Goal: Task Accomplishment & Management: Complete application form

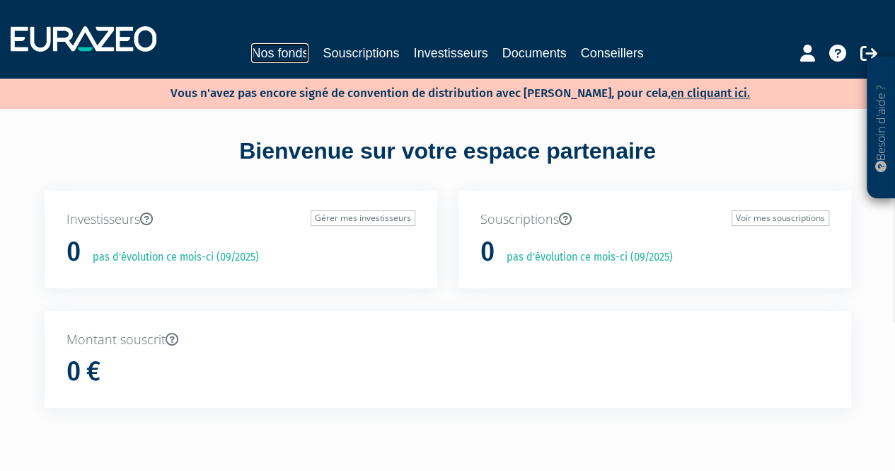
click at [284, 54] on link "Nos fonds" at bounding box center [279, 53] width 57 height 20
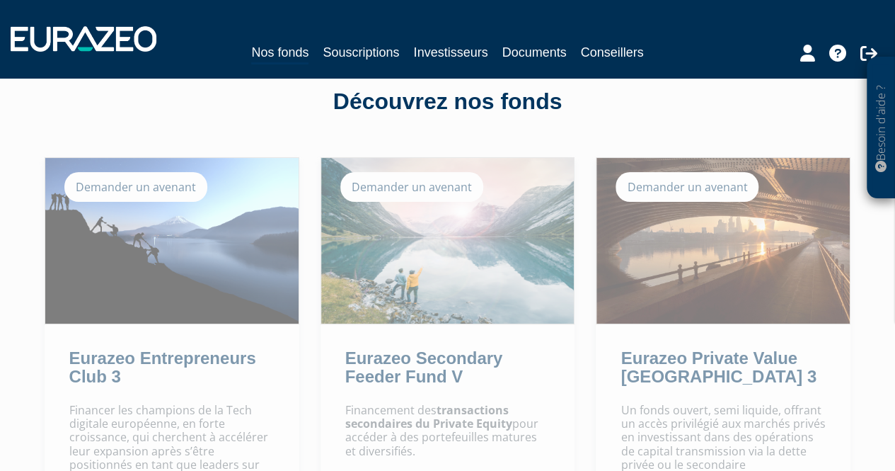
scroll to position [61, 0]
click at [672, 180] on div "Demander un avenant" at bounding box center [687, 188] width 143 height 30
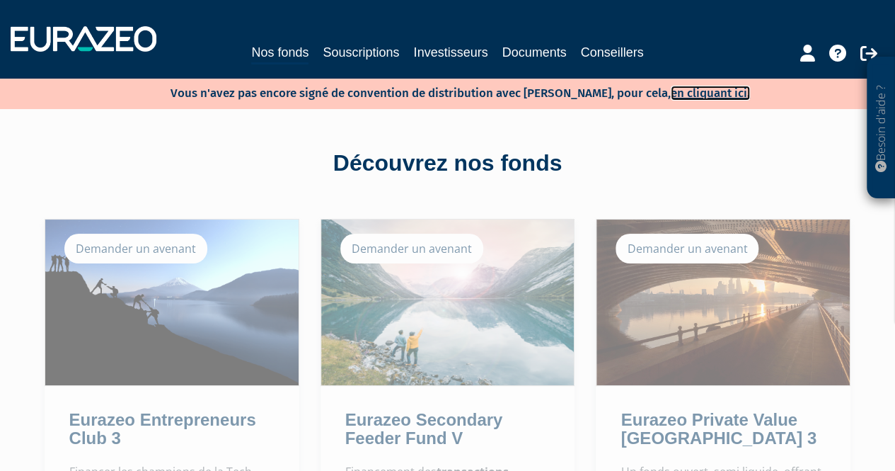
click at [673, 88] on link "en cliquant ici." at bounding box center [710, 93] width 79 height 15
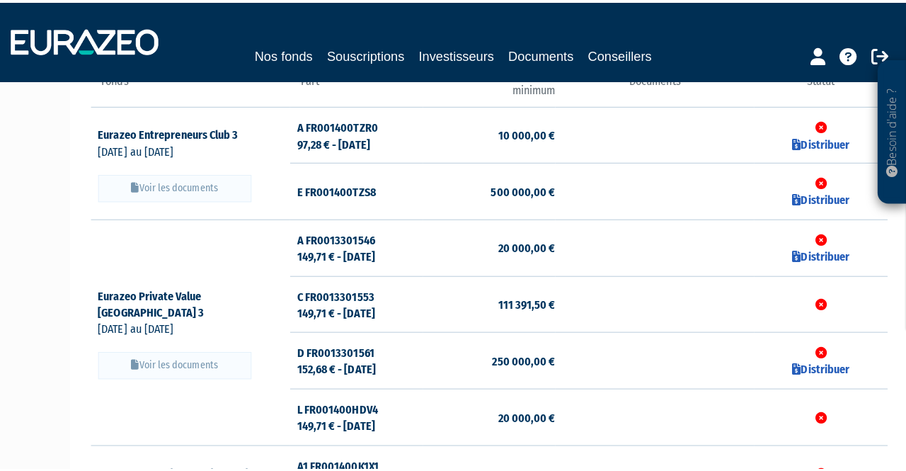
scroll to position [248, 0]
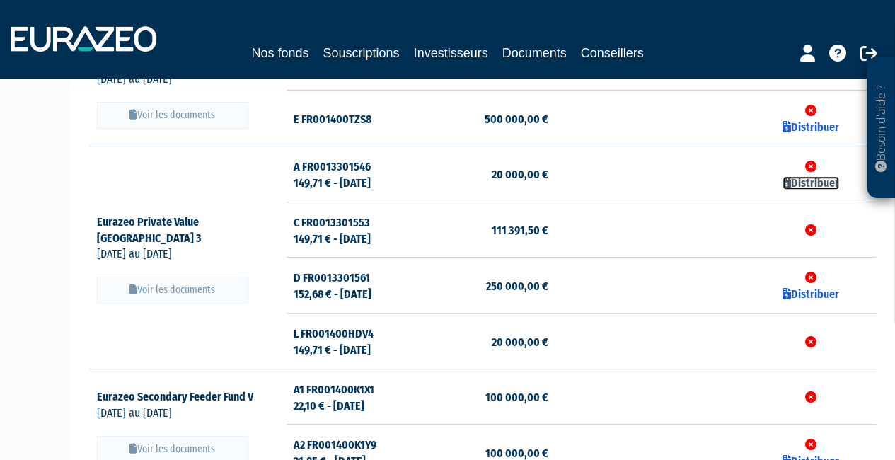
click at [809, 183] on link "Distribuer" at bounding box center [811, 182] width 57 height 13
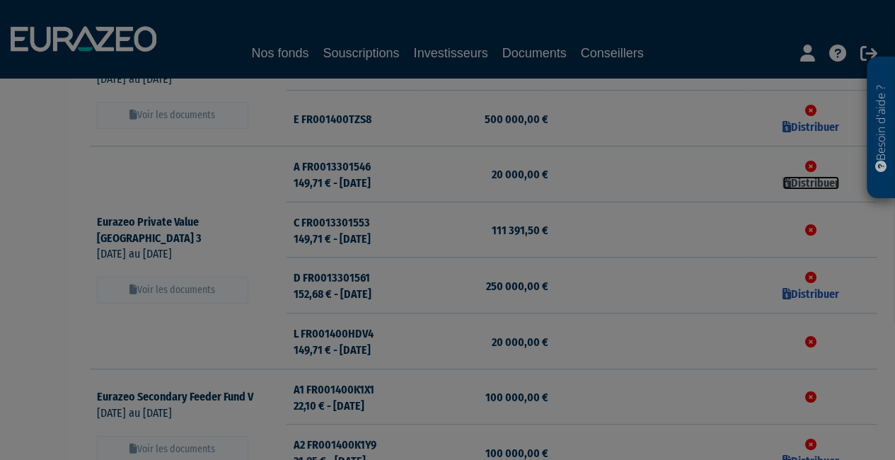
checkbox input "true"
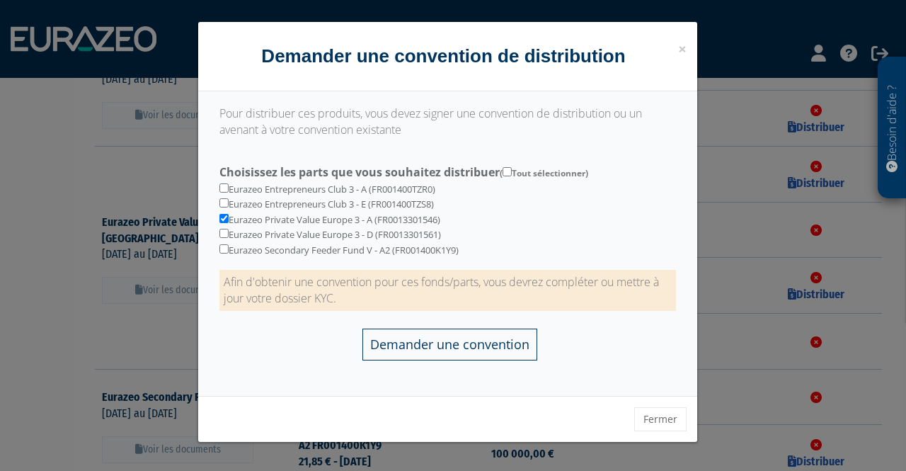
click at [460, 346] on input "Demander une convention" at bounding box center [449, 344] width 175 height 32
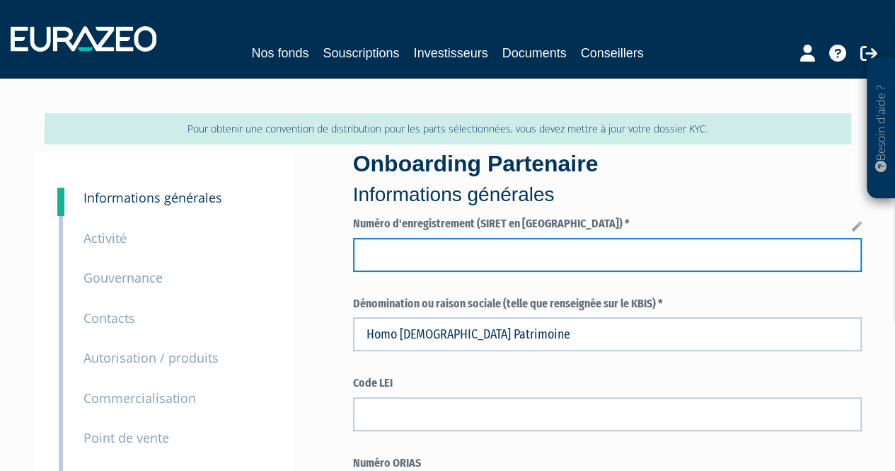
click at [495, 256] on input "text" at bounding box center [607, 255] width 509 height 34
click at [489, 256] on input "text" at bounding box center [607, 255] width 509 height 34
type input "940752033"
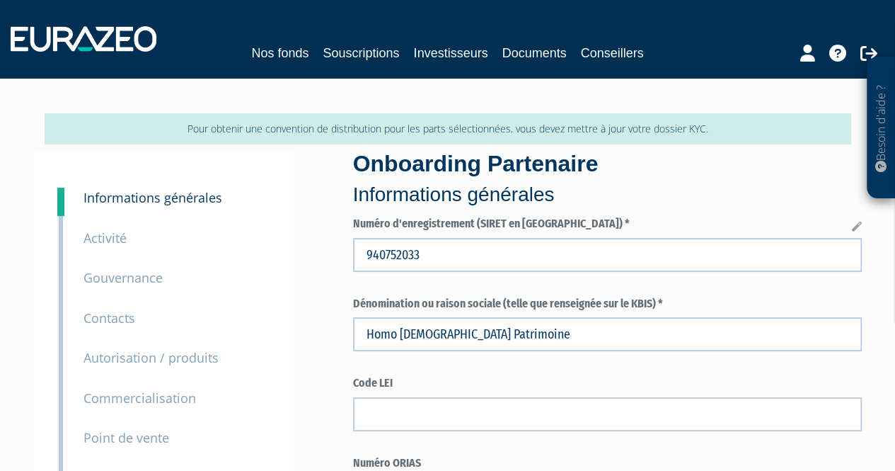
type input "HOMO DEUS PATRIMOINE"
select select "75"
type input "TASSIN-LA-DEMI-LUNE"
type input "FR80940752033"
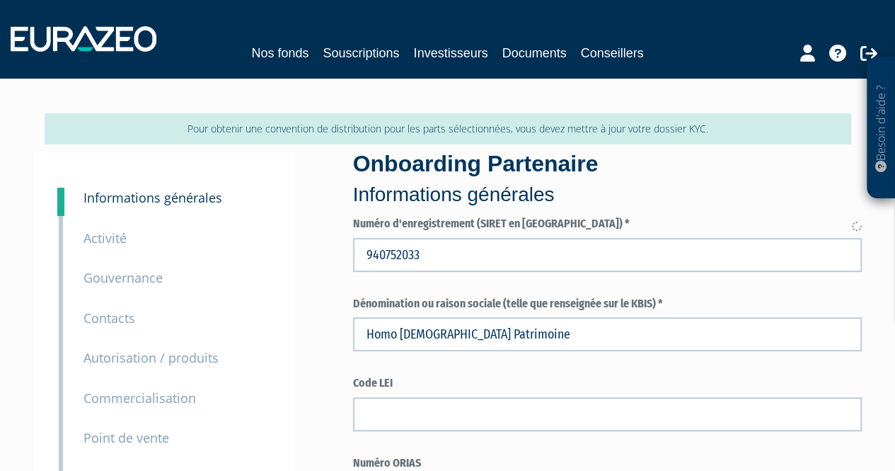
type input "1000"
type input "EURL, entreprise unipersonnelle à responsabilité limitée"
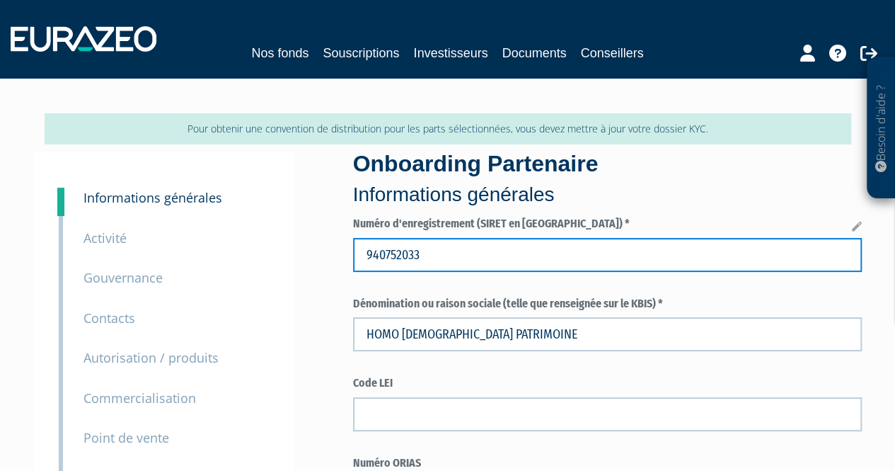
click at [421, 248] on input "940752033" at bounding box center [607, 255] width 509 height 34
click at [505, 257] on input "940752033" at bounding box center [607, 255] width 509 height 34
type input "94075203300016"
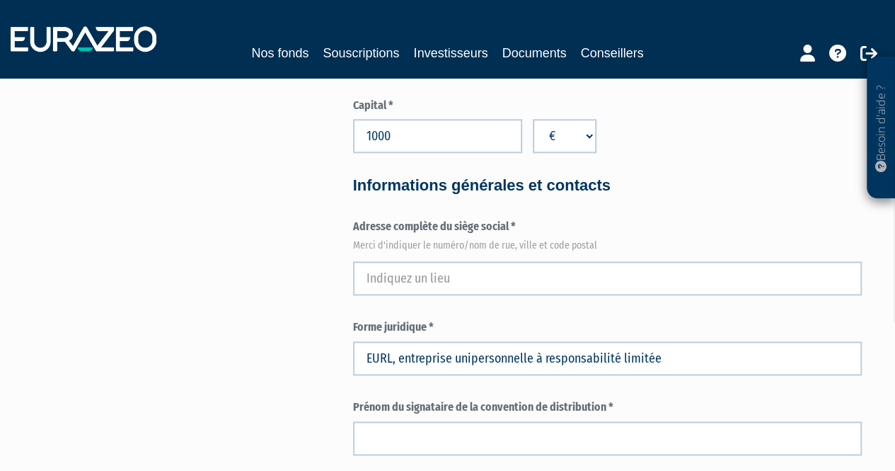
scroll to position [702, 0]
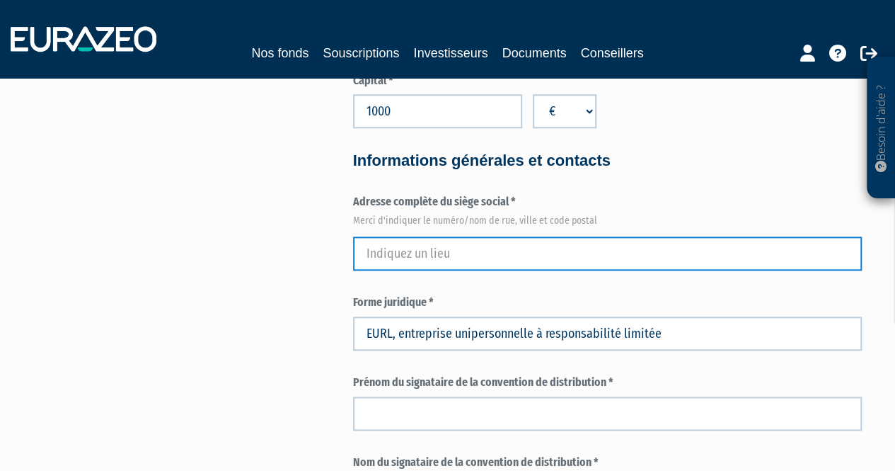
click at [420, 248] on input "text" at bounding box center [607, 253] width 509 height 34
type input "2B chemin vert"
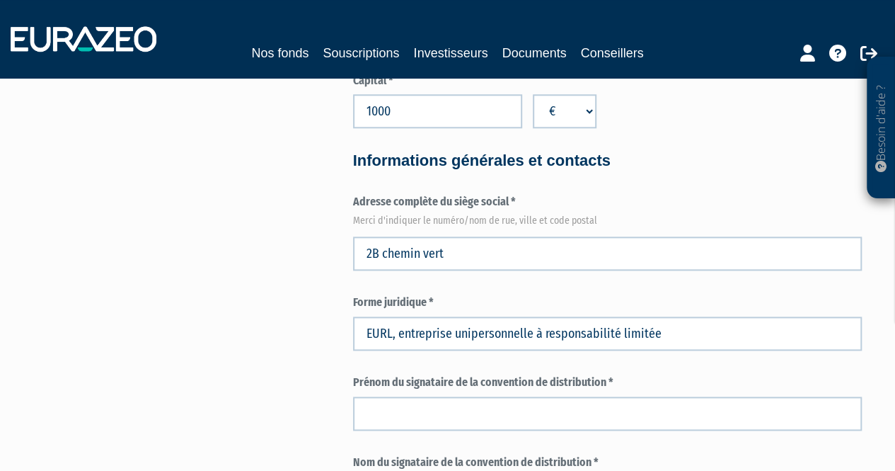
type input "TASSIN LA DEMI LUNE"
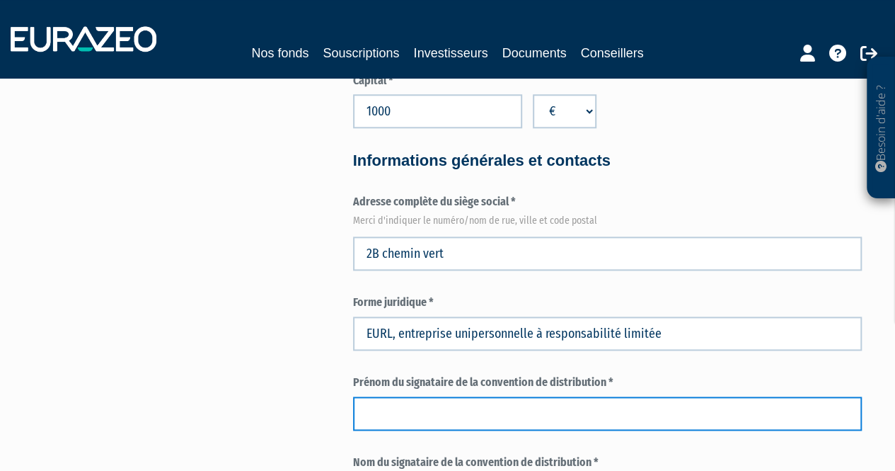
type input "Félix"
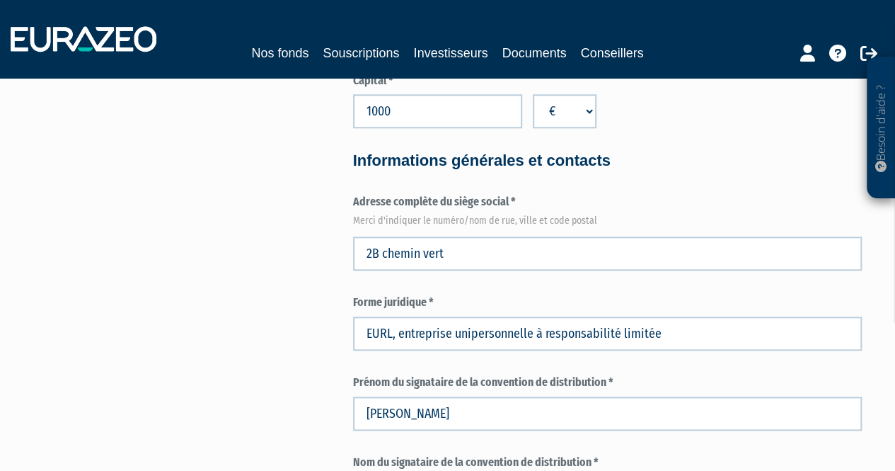
type input "Félix"
type input "[EMAIL_ADDRESS][DOMAIN_NAME]"
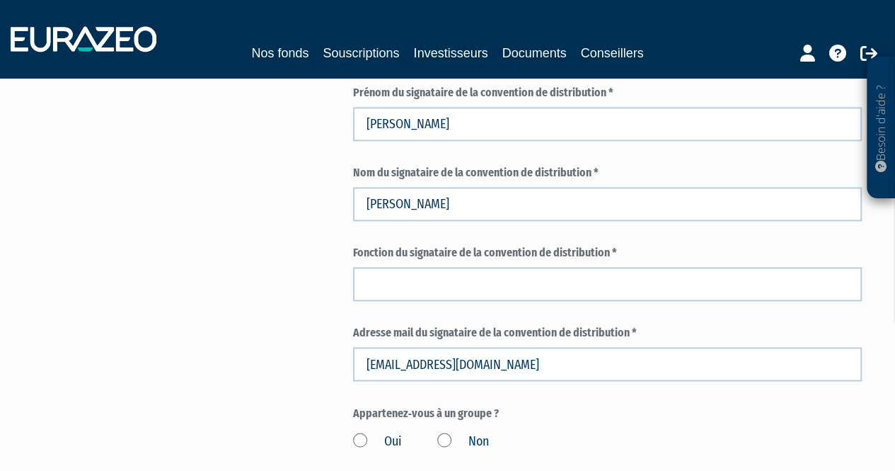
scroll to position [991, 0]
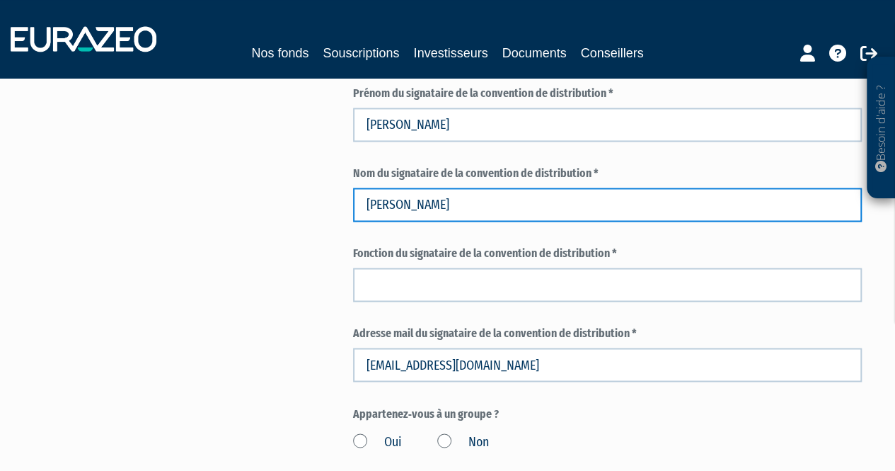
drag, startPoint x: 437, startPoint y: 202, endPoint x: 280, endPoint y: 214, distance: 157.6
click at [280, 214] on div "Pour obtenir une convention de distribution pour les parts sélectionnées, vous …" at bounding box center [448, 289] width 807 height 2332
type input "CHAUVEAU"
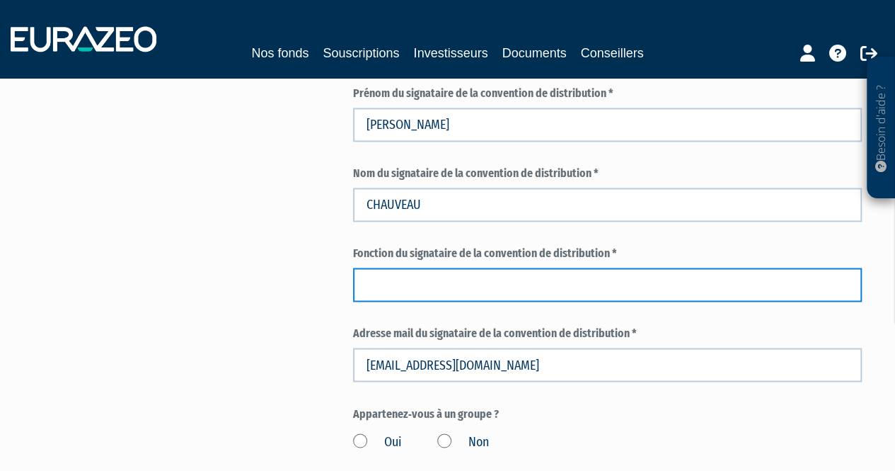
click at [375, 270] on input "text" at bounding box center [607, 284] width 509 height 34
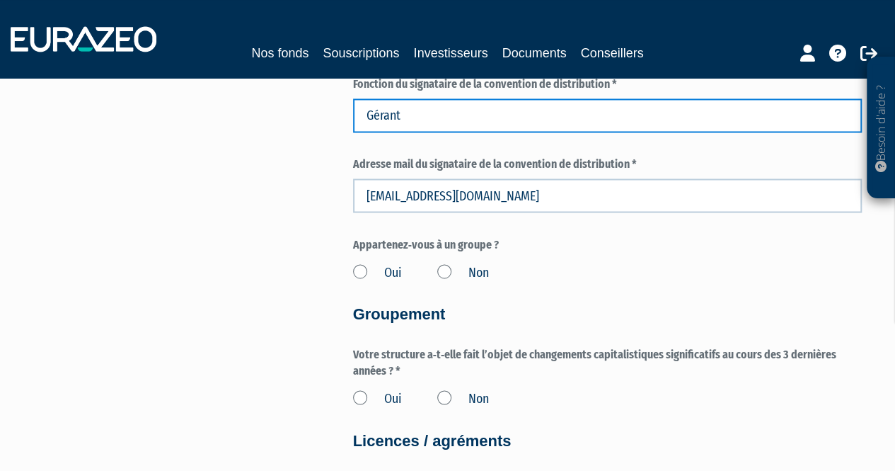
scroll to position [1237, 0]
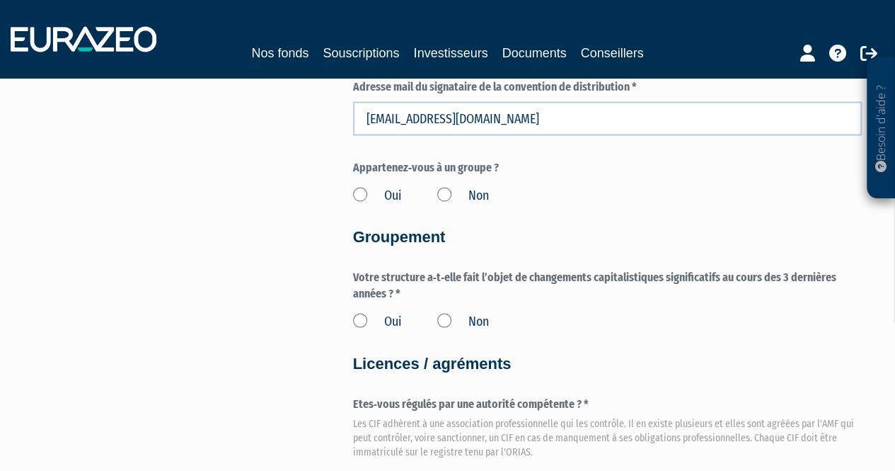
type input "Gérant"
click at [446, 192] on label "Non" at bounding box center [463, 195] width 52 height 18
click at [0, 0] on input "Non" at bounding box center [0, 0] width 0 height 0
click at [444, 318] on label "Non" at bounding box center [463, 321] width 52 height 18
click at [0, 0] on input "Non" at bounding box center [0, 0] width 0 height 0
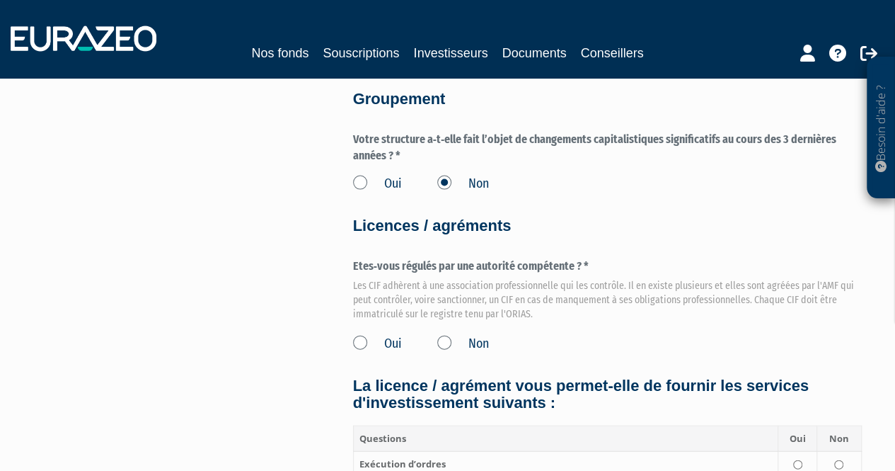
scroll to position [1376, 0]
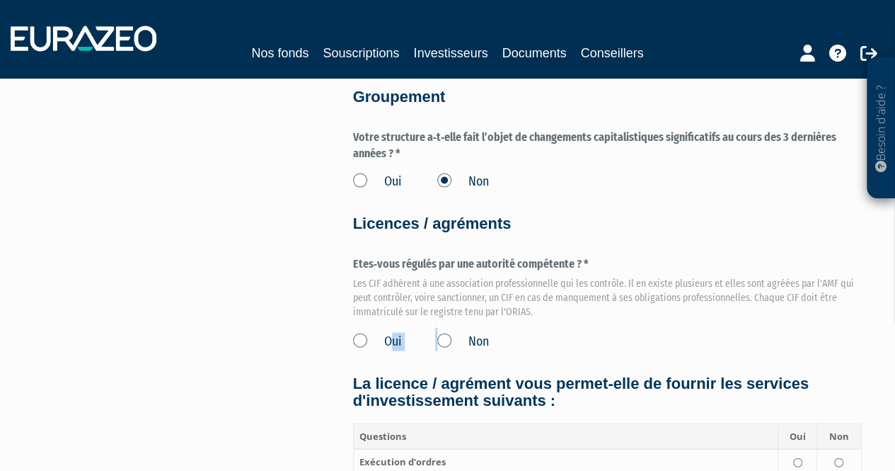
drag, startPoint x: 444, startPoint y: 343, endPoint x: 393, endPoint y: 339, distance: 51.1
click at [393, 339] on div "Oui Non" at bounding box center [607, 339] width 509 height 23
click at [353, 329] on div "Oui Non" at bounding box center [607, 339] width 509 height 23
click at [359, 346] on label "Oui" at bounding box center [377, 342] width 49 height 18
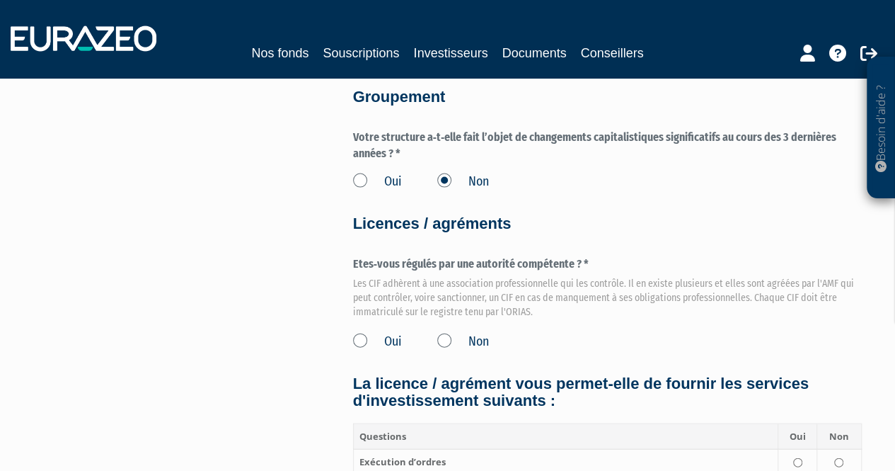
click at [0, 0] on input "Oui" at bounding box center [0, 0] width 0 height 0
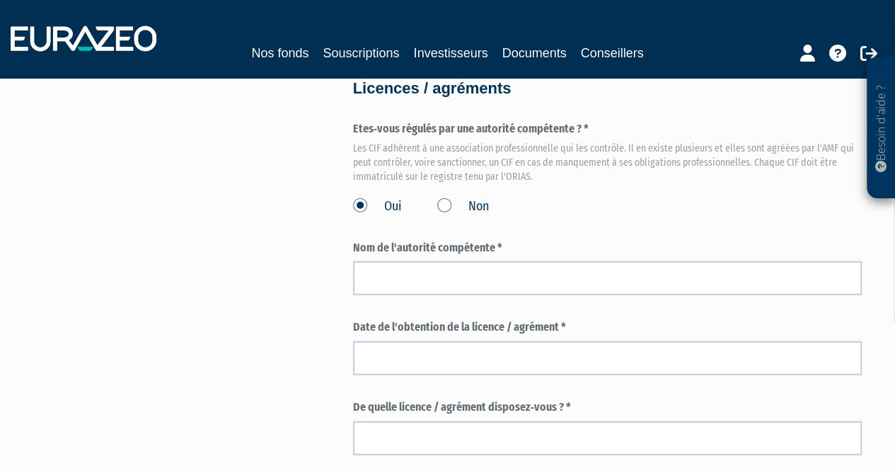
scroll to position [1512, 0]
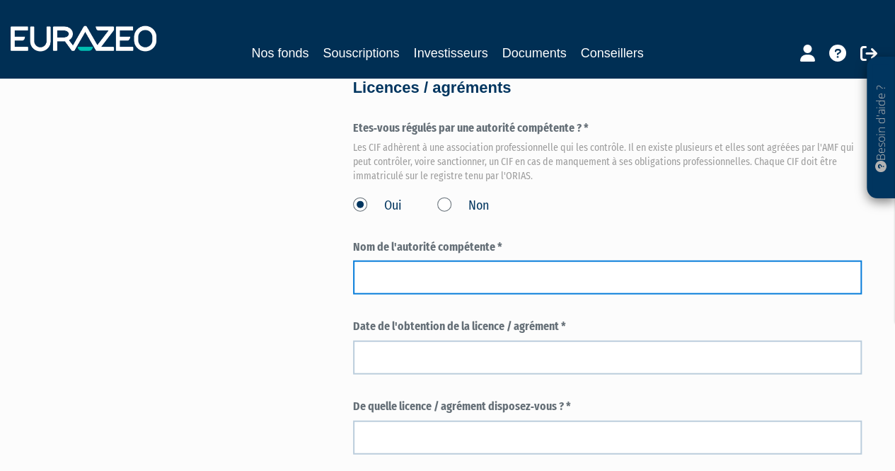
click at [417, 270] on input "text" at bounding box center [607, 277] width 509 height 34
click at [538, 272] on input "text" at bounding box center [607, 277] width 509 height 34
type input "ANACOFI"
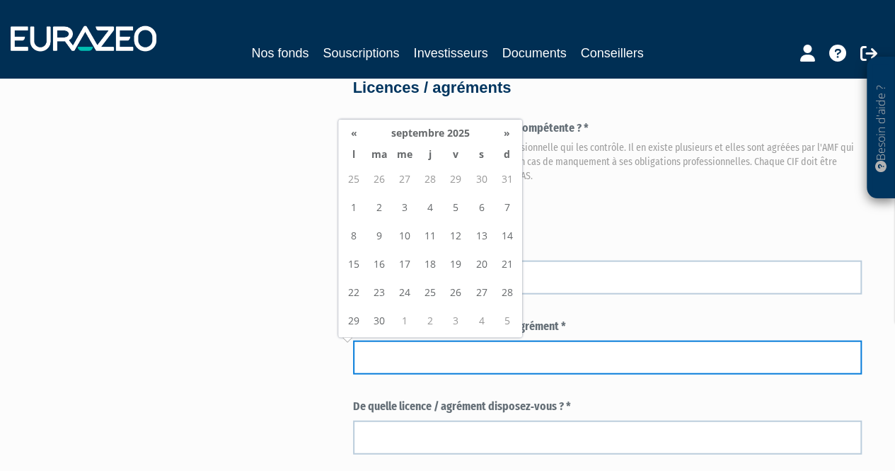
click at [456, 351] on input at bounding box center [607, 357] width 509 height 34
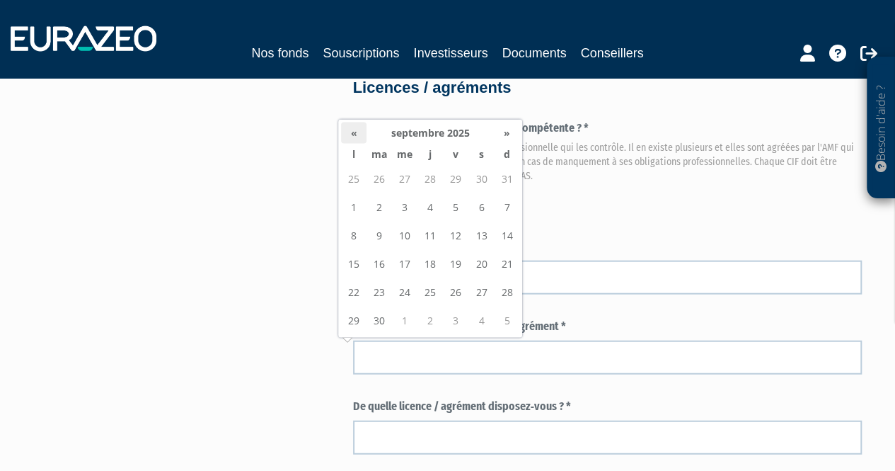
click at [357, 137] on th "«" at bounding box center [353, 132] width 25 height 21
click at [456, 210] on td "6" at bounding box center [455, 207] width 25 height 28
type input "06/06/2025"
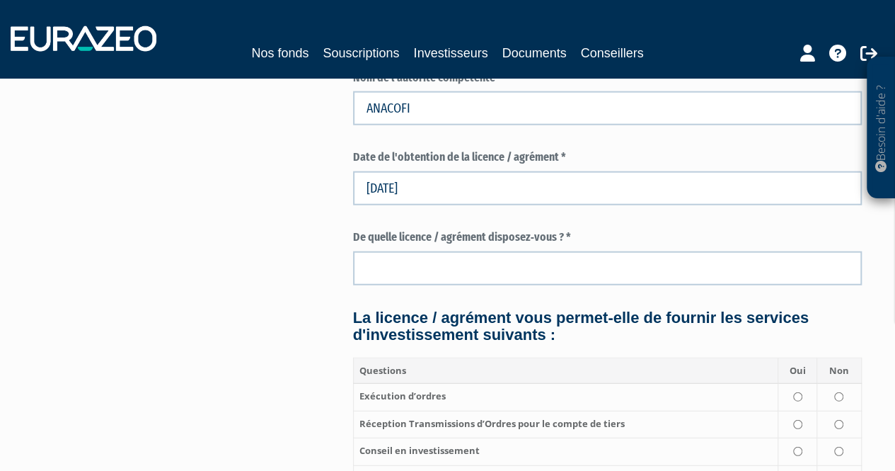
scroll to position [1682, 0]
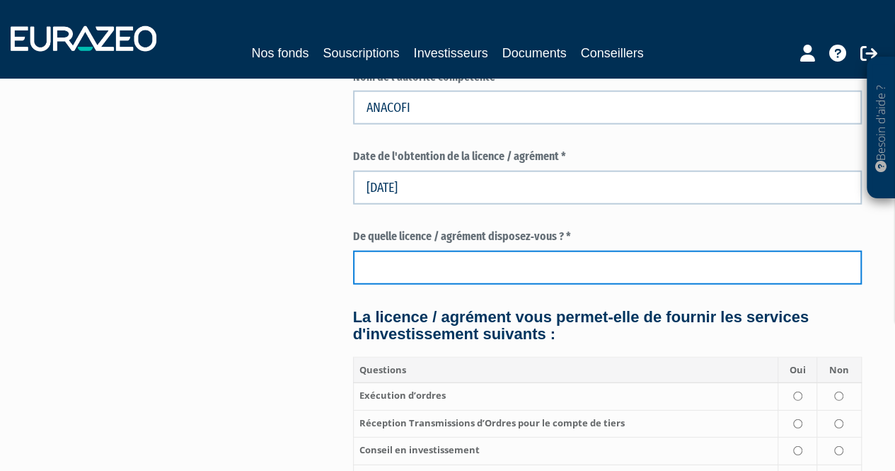
click at [405, 260] on input "text" at bounding box center [607, 267] width 509 height 34
type input "CIF / COA"
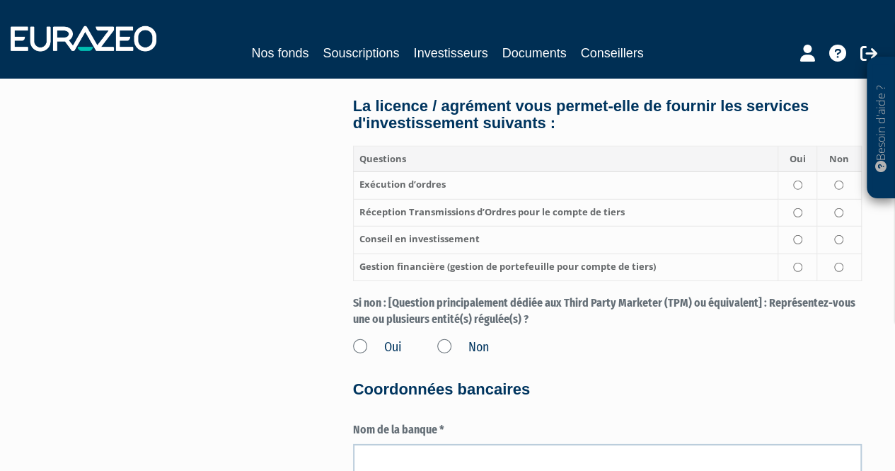
scroll to position [1891, 0]
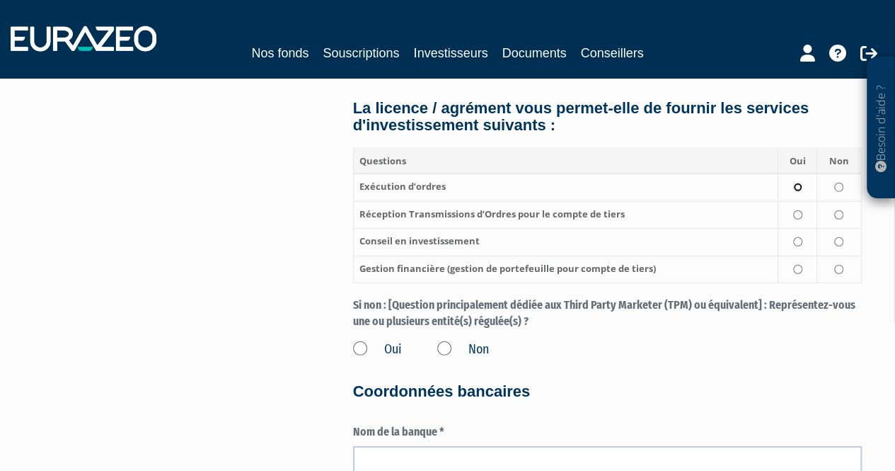
click at [795, 185] on input "radio" at bounding box center [797, 187] width 9 height 9
radio input "true"
click at [797, 215] on input "radio" at bounding box center [797, 214] width 9 height 9
radio input "true"
click at [795, 240] on input "radio" at bounding box center [797, 241] width 9 height 9
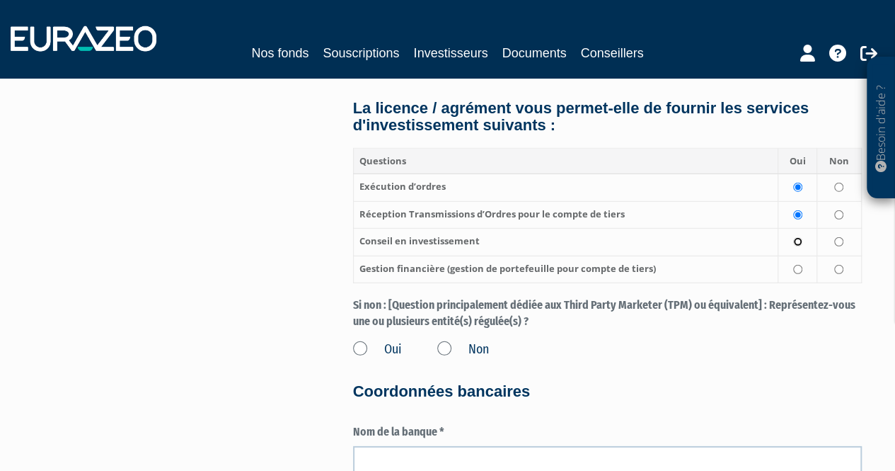
radio input "true"
click at [795, 250] on td at bounding box center [797, 243] width 39 height 28
click at [836, 268] on input "radio" at bounding box center [838, 269] width 9 height 9
radio input "true"
click at [837, 190] on input "radio" at bounding box center [838, 187] width 9 height 9
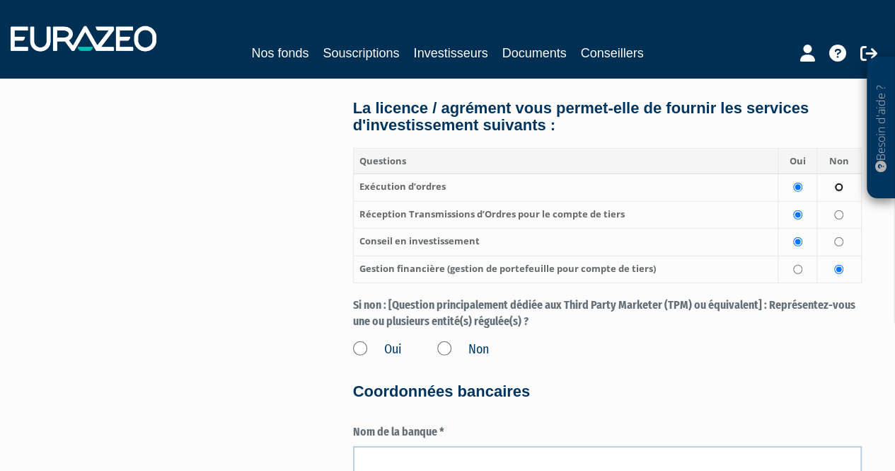
radio input "true"
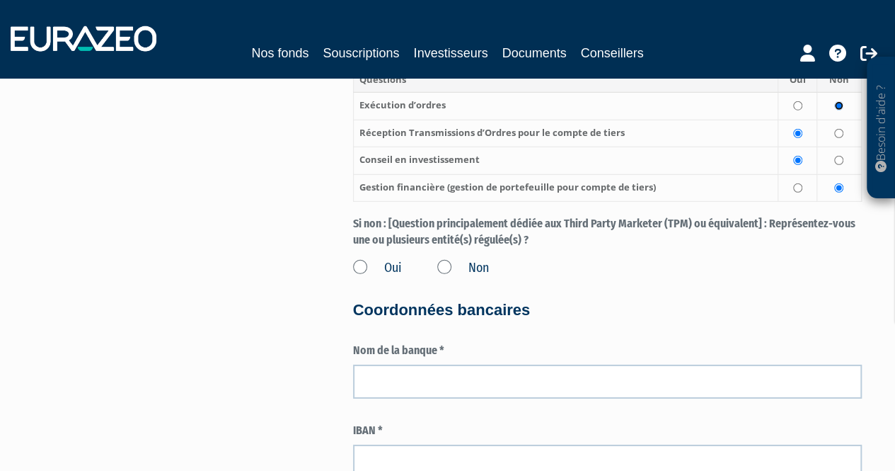
scroll to position [1974, 0]
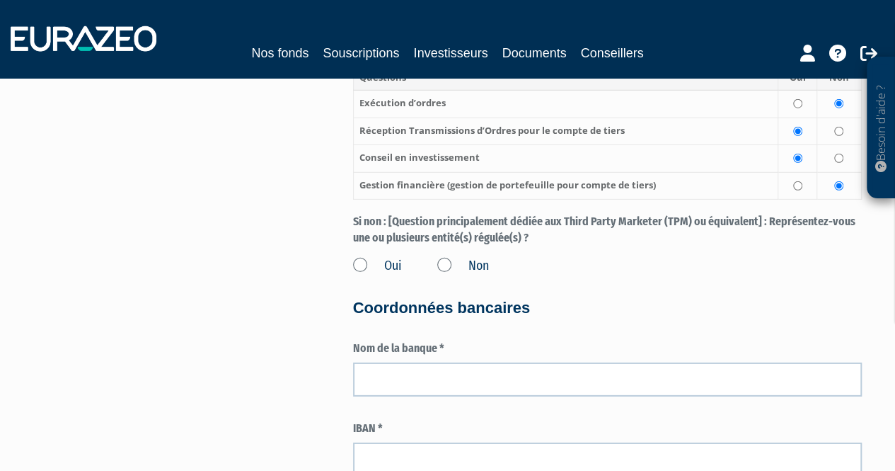
click at [444, 263] on label "Non" at bounding box center [463, 266] width 52 height 18
click at [0, 0] on input "Non" at bounding box center [0, 0] width 0 height 0
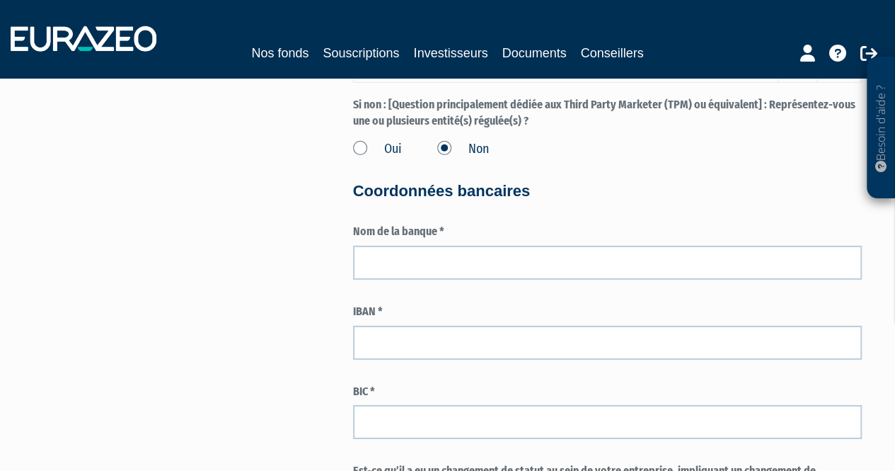
scroll to position [2106, 0]
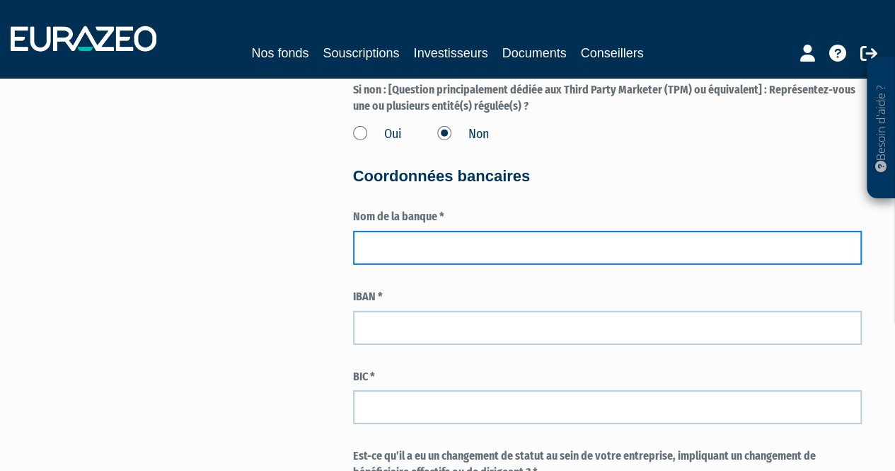
click at [396, 258] on input "text" at bounding box center [607, 248] width 509 height 34
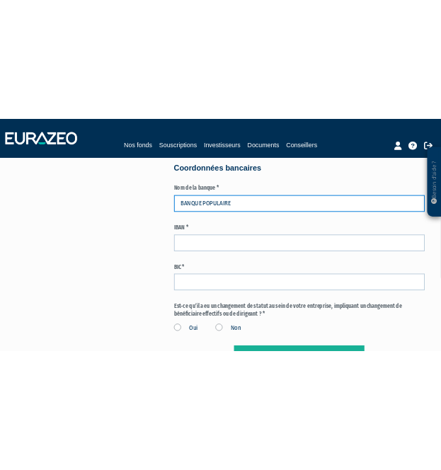
scroll to position [2188, 0]
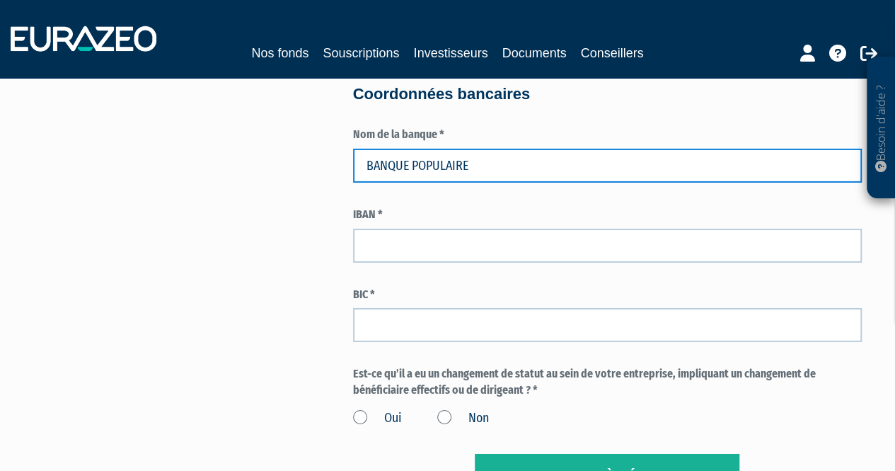
type input "BANQUE POPULAIRE"
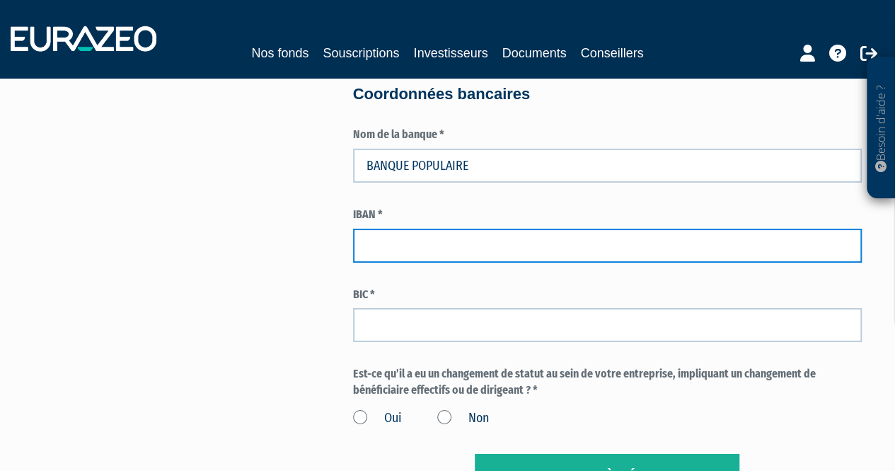
click at [413, 254] on input "text" at bounding box center [607, 246] width 509 height 34
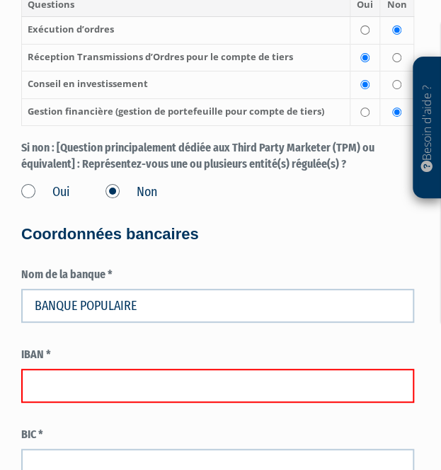
scroll to position [2563, 0]
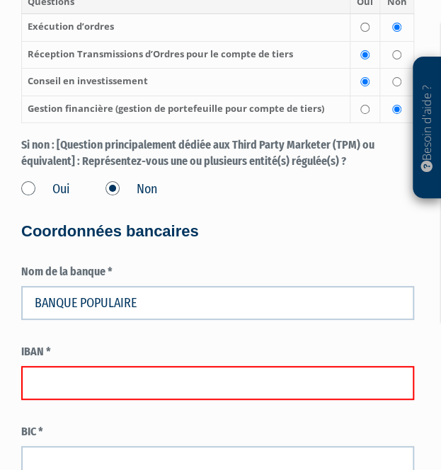
click at [81, 400] on input "text" at bounding box center [217, 383] width 393 height 34
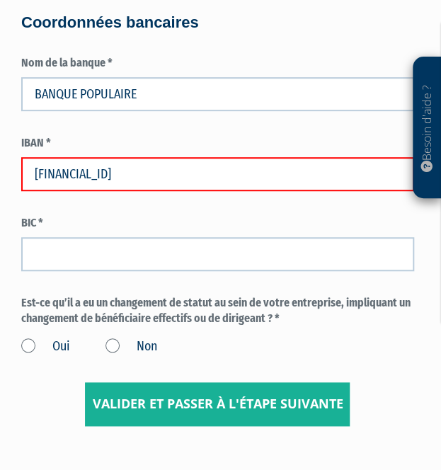
scroll to position [2773, 0]
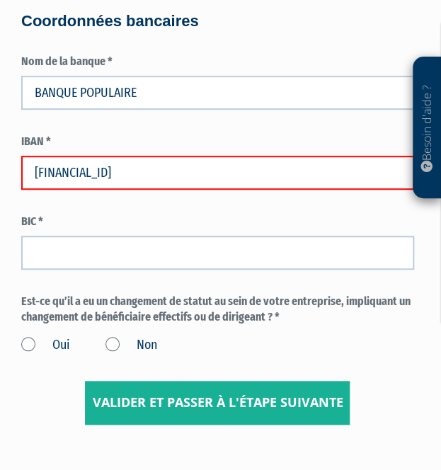
type input "FR7616807004223811633121529"
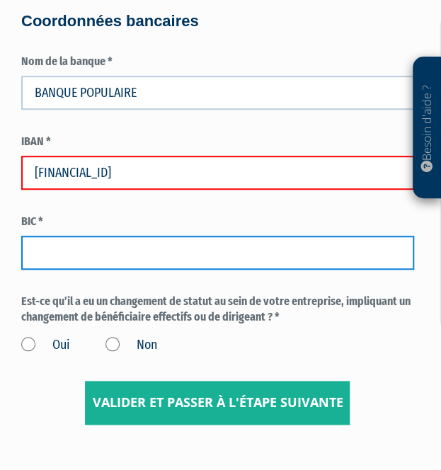
click at [76, 265] on input "text" at bounding box center [217, 253] width 393 height 34
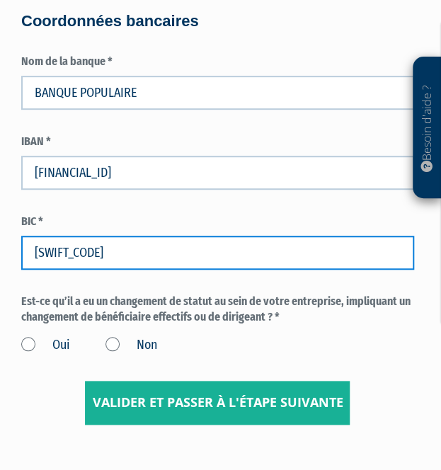
scroll to position [2845, 0]
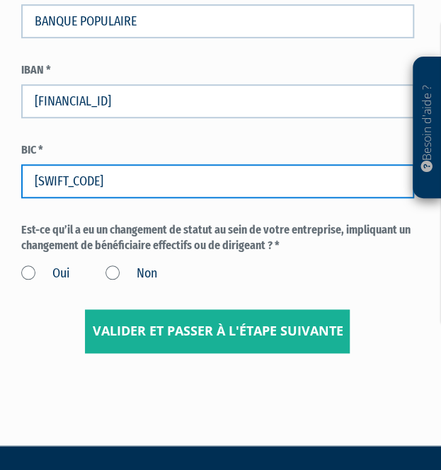
type input "CCBPFRPPGRE"
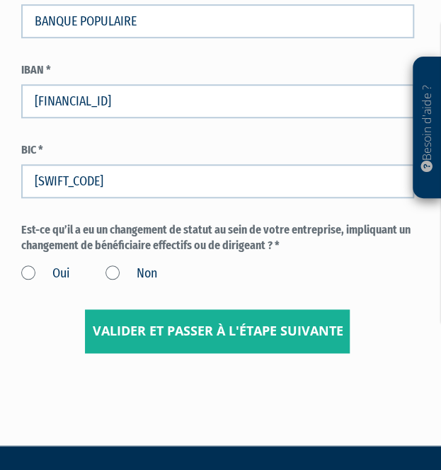
click at [116, 283] on label "Non" at bounding box center [131, 274] width 52 height 18
click at [0, 0] on input "Non" at bounding box center [0, 0] width 0 height 0
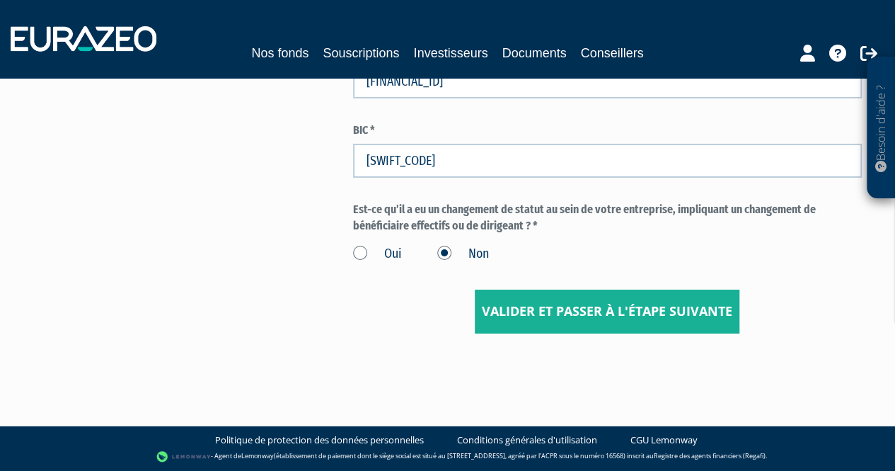
scroll to position [2350, 0]
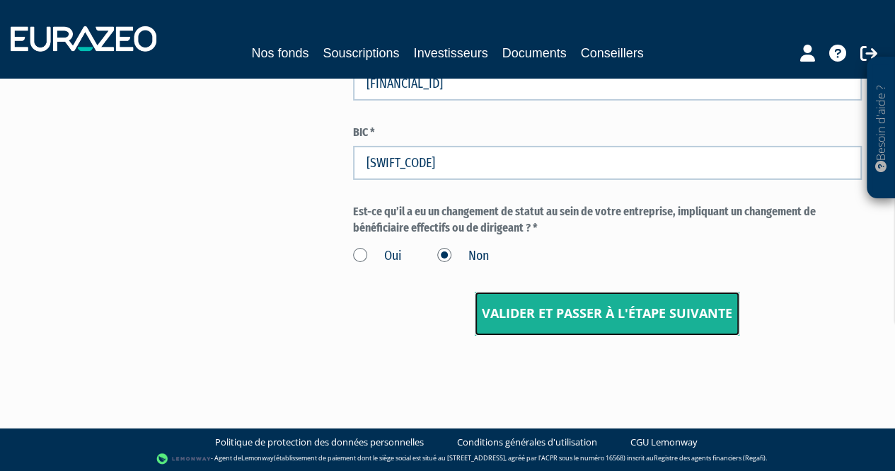
click at [556, 309] on input "Valider et passer à l'étape suivante" at bounding box center [607, 314] width 265 height 44
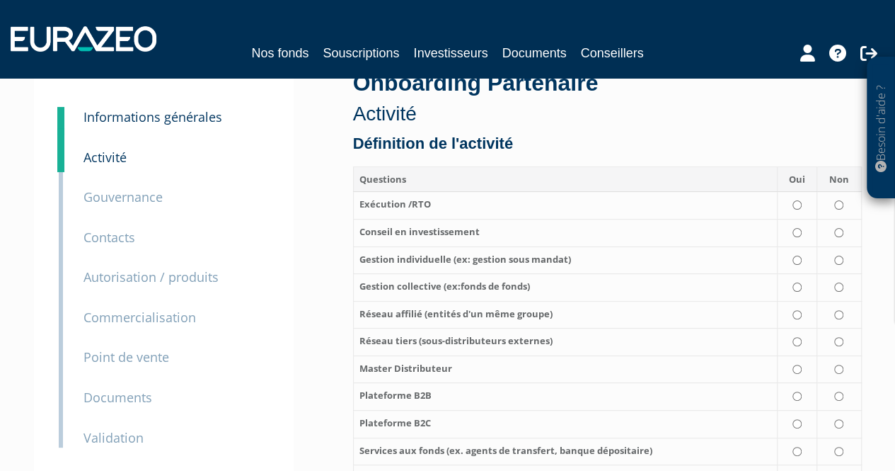
scroll to position [49, 0]
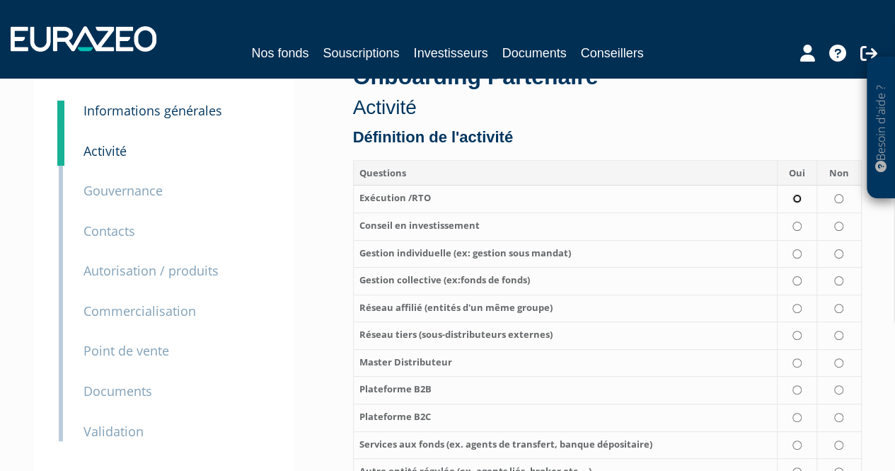
click at [798, 194] on input "radio" at bounding box center [797, 198] width 9 height 9
radio input "true"
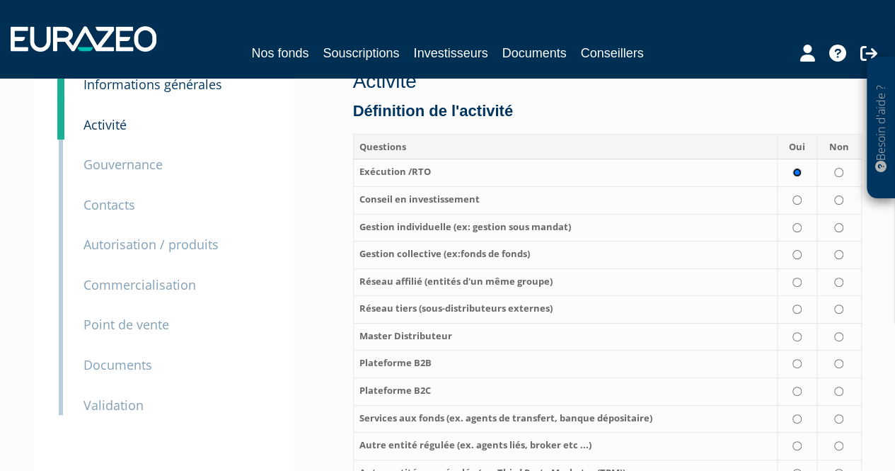
scroll to position [83, 0]
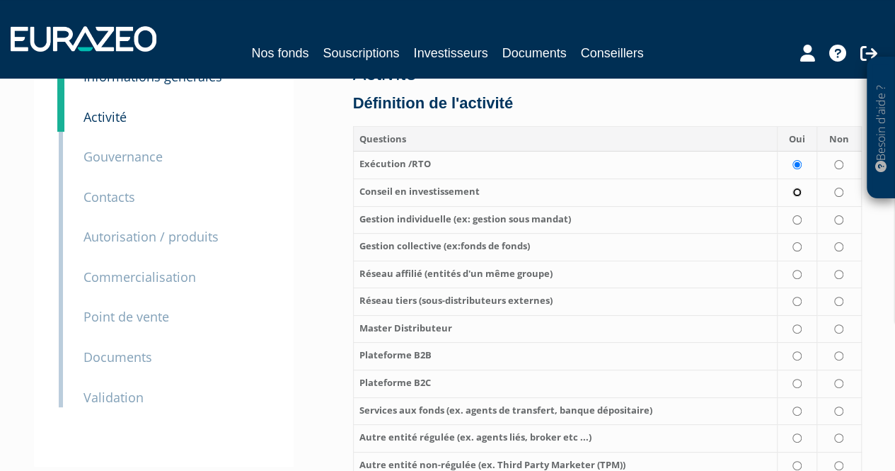
click at [797, 193] on input "radio" at bounding box center [797, 192] width 9 height 9
radio input "true"
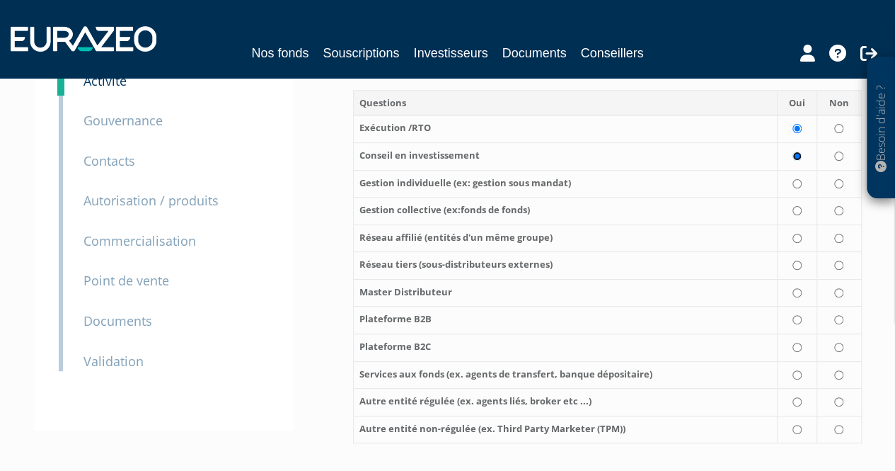
scroll to position [120, 0]
click at [838, 178] on input "radio" at bounding box center [838, 182] width 9 height 9
radio input "true"
click at [836, 207] on input "radio" at bounding box center [838, 209] width 9 height 9
radio input "true"
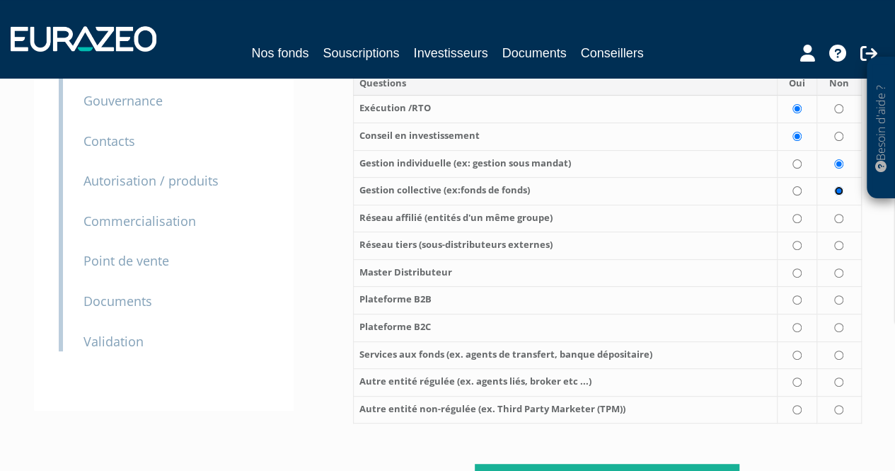
scroll to position [139, 0]
click at [839, 216] on input "radio" at bounding box center [838, 217] width 9 height 9
radio input "true"
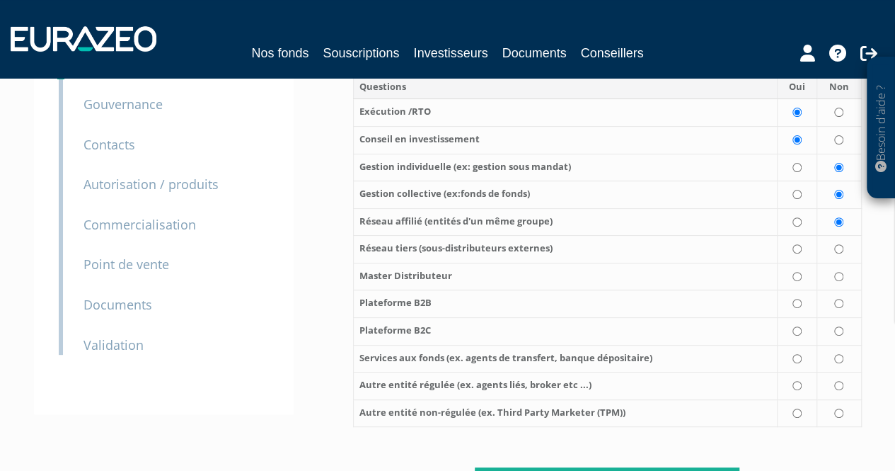
click at [838, 254] on td at bounding box center [839, 250] width 45 height 28
radio input "true"
click at [839, 272] on input "radio" at bounding box center [838, 276] width 9 height 9
radio input "true"
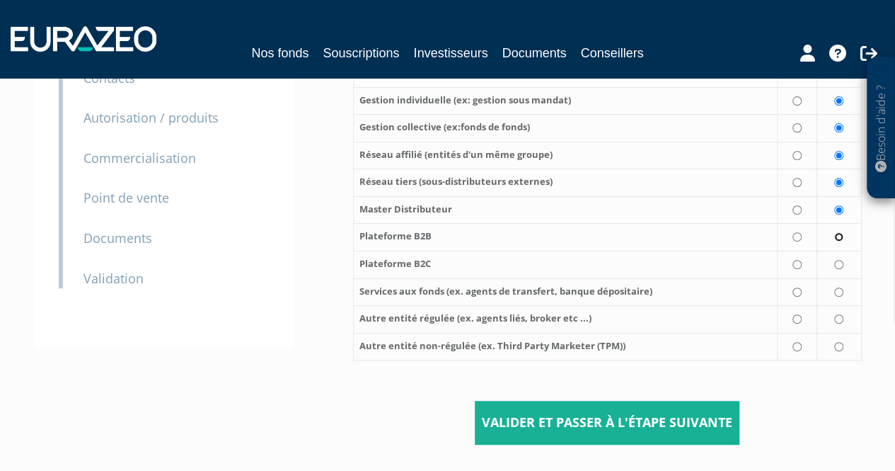
click at [839, 238] on input "radio" at bounding box center [838, 236] width 9 height 9
radio input "true"
click at [839, 260] on input "radio" at bounding box center [838, 264] width 9 height 9
radio input "true"
click at [838, 289] on input "radio" at bounding box center [838, 291] width 9 height 9
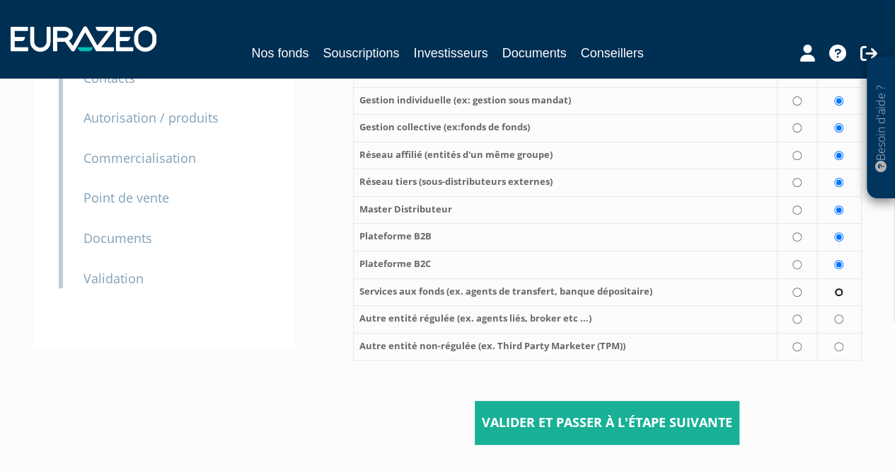
radio input "true"
click at [836, 314] on input "radio" at bounding box center [838, 318] width 9 height 9
radio input "true"
click at [838, 342] on input "radio" at bounding box center [838, 346] width 9 height 9
radio input "true"
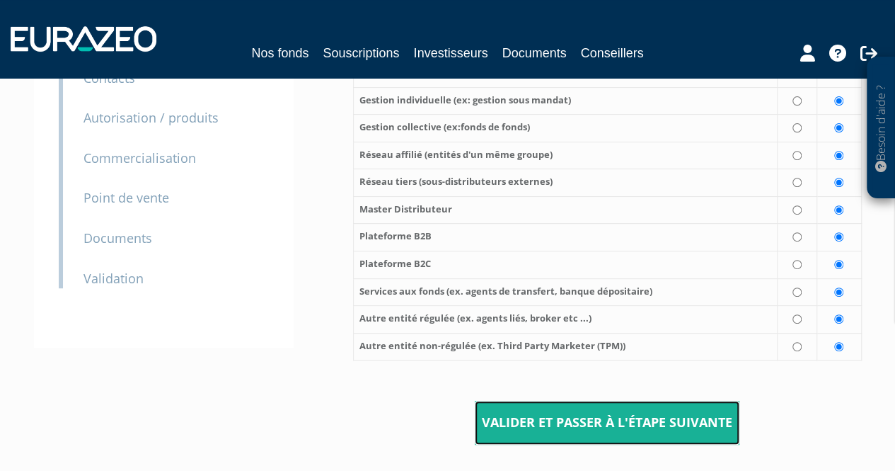
click at [605, 413] on input "Valider et passer à l'étape suivante" at bounding box center [607, 422] width 265 height 44
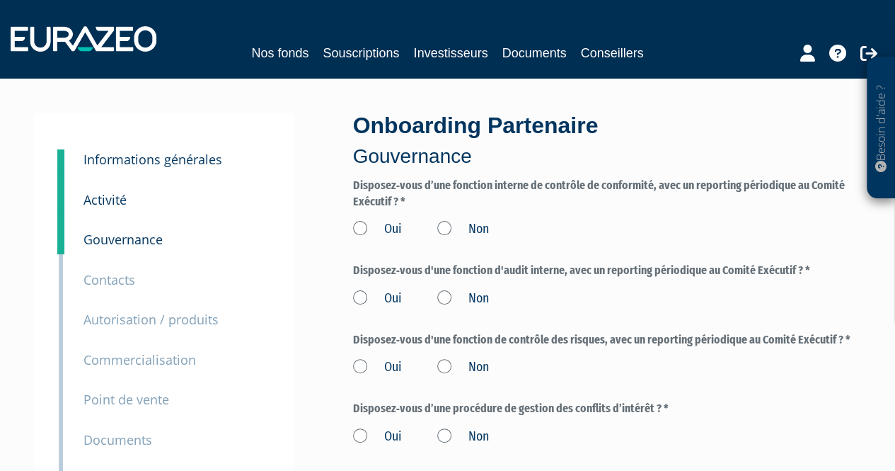
click at [367, 227] on label "Oui" at bounding box center [377, 229] width 49 height 18
click at [0, 0] on input "Oui" at bounding box center [0, 0] width 0 height 0
click at [357, 294] on label "Oui" at bounding box center [377, 298] width 49 height 18
click at [0, 0] on input "Oui" at bounding box center [0, 0] width 0 height 0
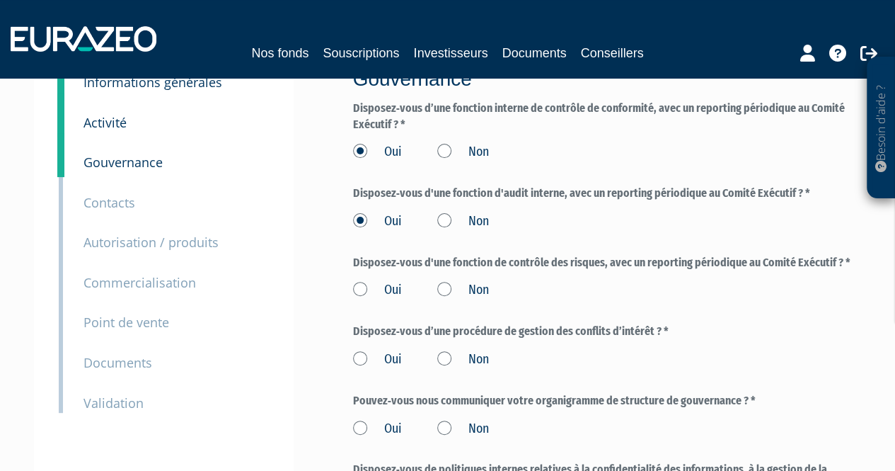
scroll to position [78, 0]
click at [359, 289] on label "Oui" at bounding box center [377, 289] width 49 height 18
click at [0, 0] on input "Oui" at bounding box center [0, 0] width 0 height 0
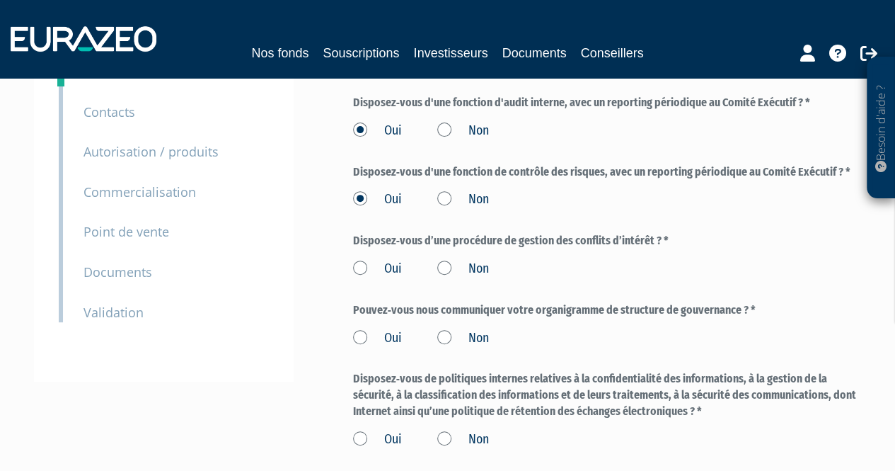
scroll to position [168, 0]
click at [362, 270] on label "Oui" at bounding box center [377, 268] width 49 height 18
click at [0, 0] on input "Oui" at bounding box center [0, 0] width 0 height 0
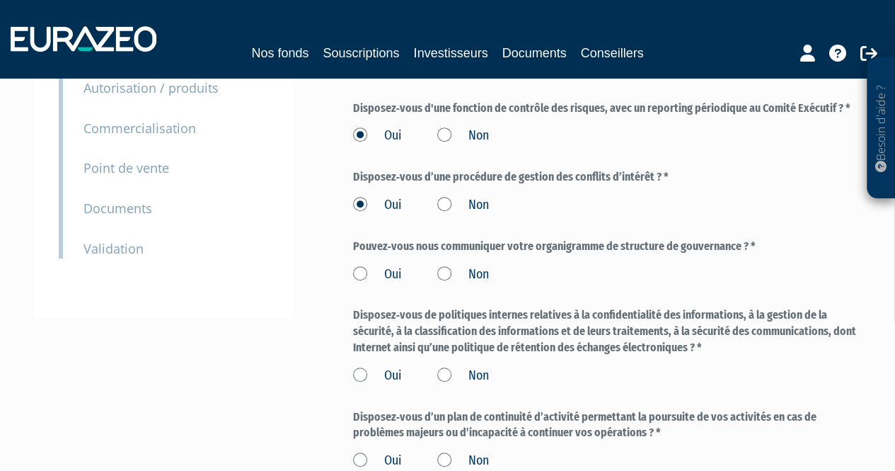
scroll to position [232, 0]
click at [359, 272] on label "Oui" at bounding box center [377, 274] width 49 height 18
click at [0, 0] on input "Oui" at bounding box center [0, 0] width 0 height 0
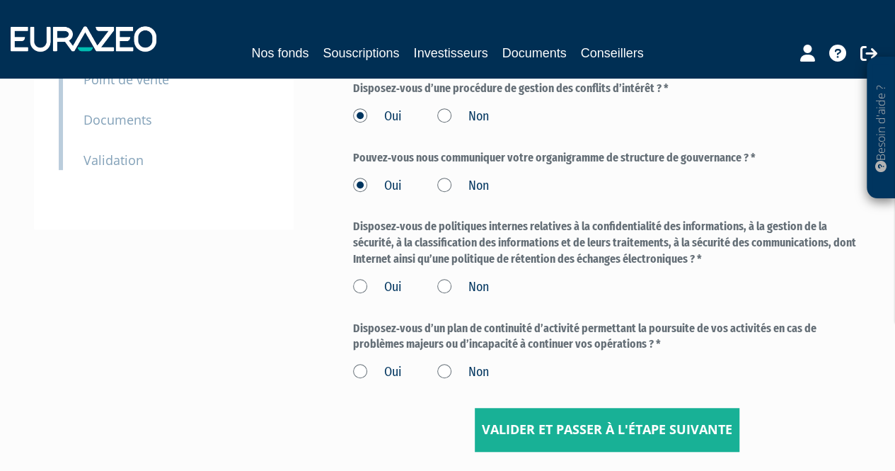
scroll to position [323, 0]
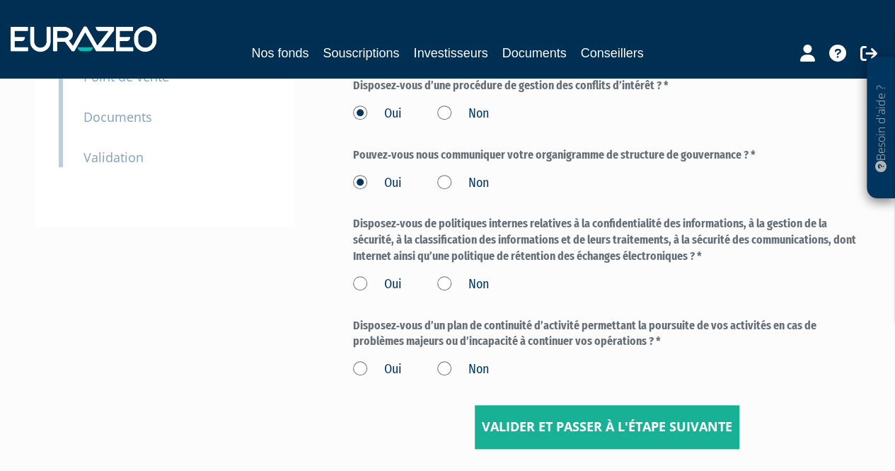
click at [358, 281] on label "Oui" at bounding box center [377, 284] width 49 height 18
click at [0, 0] on input "Oui" at bounding box center [0, 0] width 0 height 0
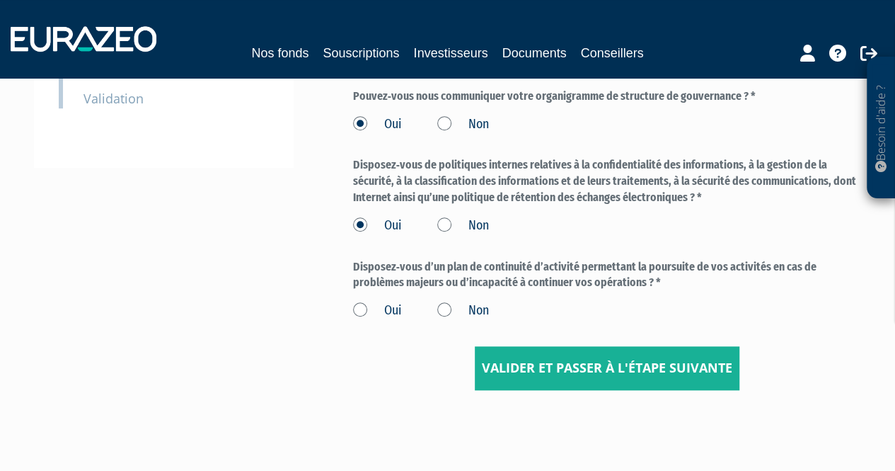
scroll to position [382, 0]
click at [357, 310] on label "Oui" at bounding box center [377, 310] width 49 height 18
click at [0, 0] on input "Oui" at bounding box center [0, 0] width 0 height 0
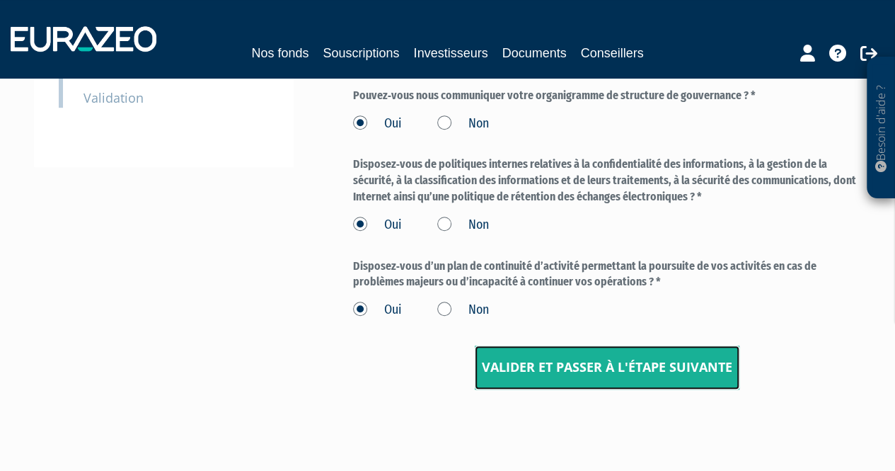
click at [560, 359] on input "Valider et passer à l'étape suivante" at bounding box center [607, 367] width 265 height 44
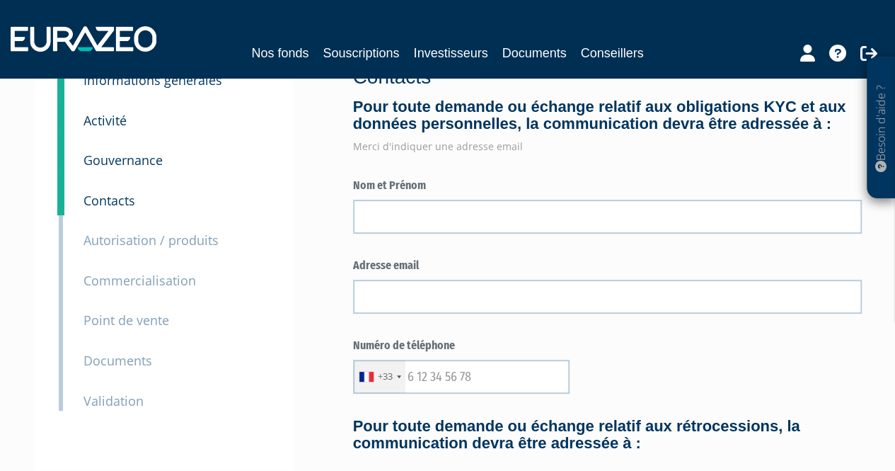
scroll to position [58, 0]
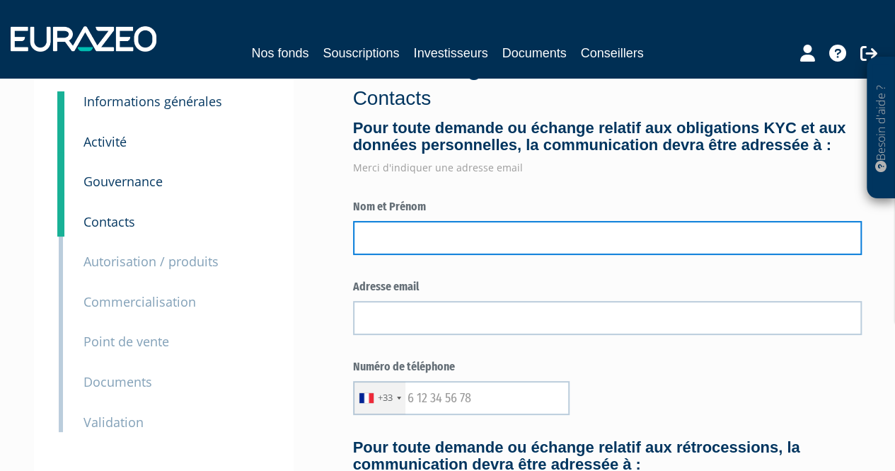
click at [497, 255] on input "text" at bounding box center [607, 238] width 509 height 34
type input "[PERSON_NAME]"
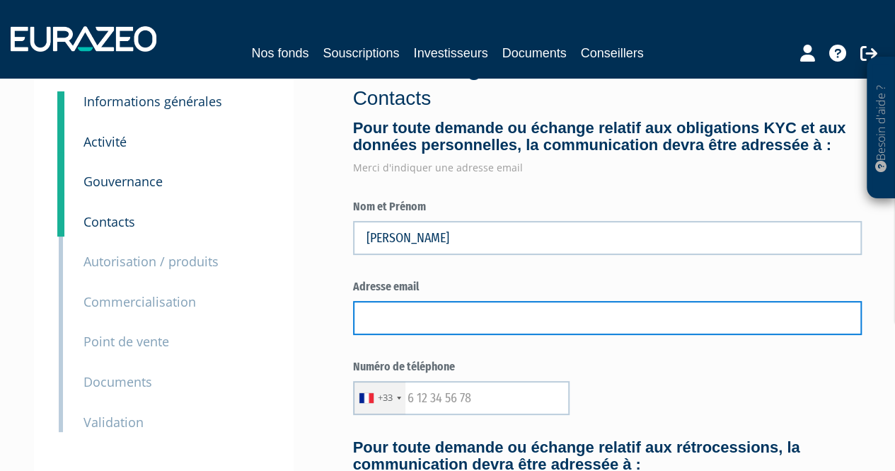
type input "[EMAIL_ADDRESS][DOMAIN_NAME]"
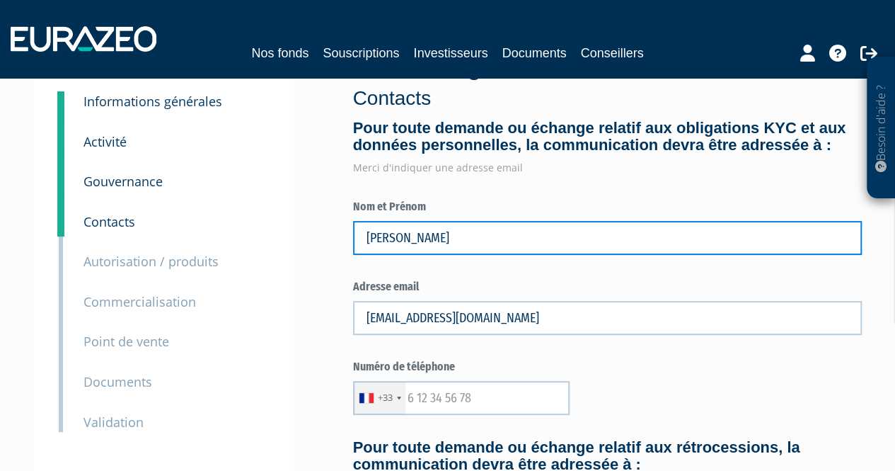
click at [402, 255] on input "[PERSON_NAME]" at bounding box center [607, 238] width 509 height 34
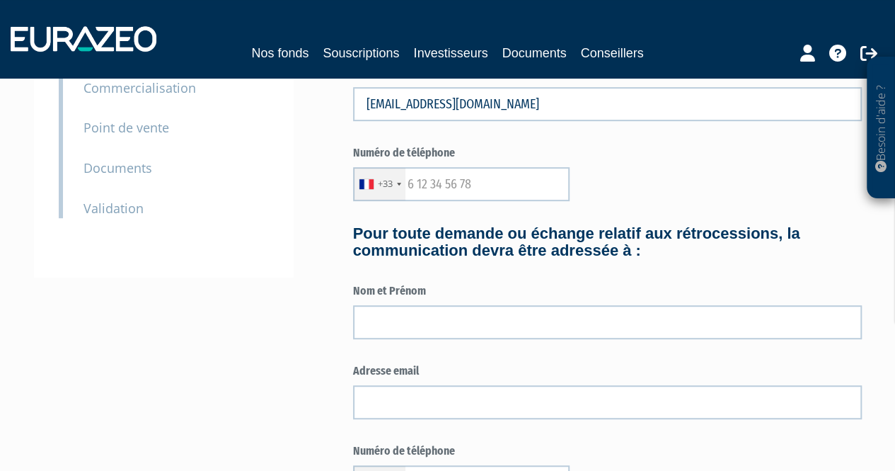
type input "[PERSON_NAME]"
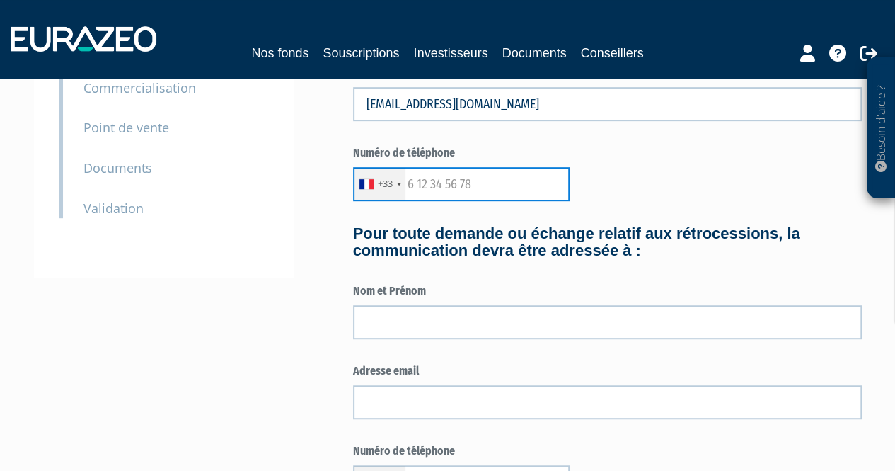
click at [427, 199] on input "text" at bounding box center [461, 184] width 217 height 34
type input "604486583"
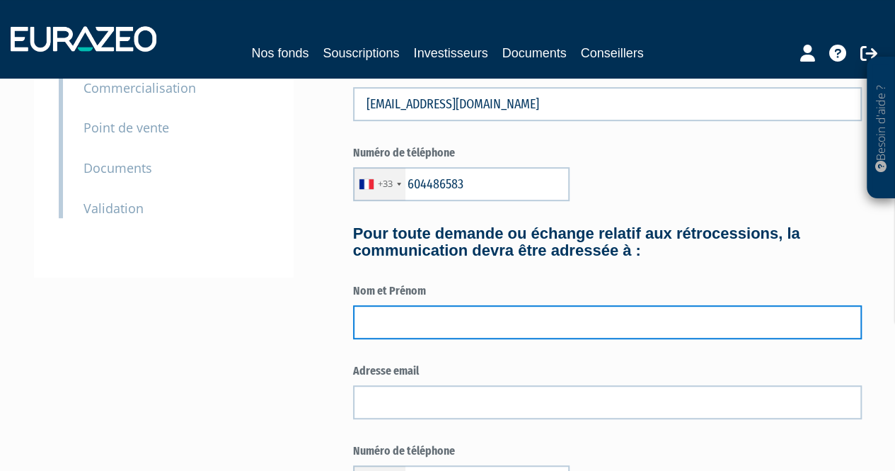
click at [429, 336] on input "text" at bounding box center [607, 322] width 509 height 34
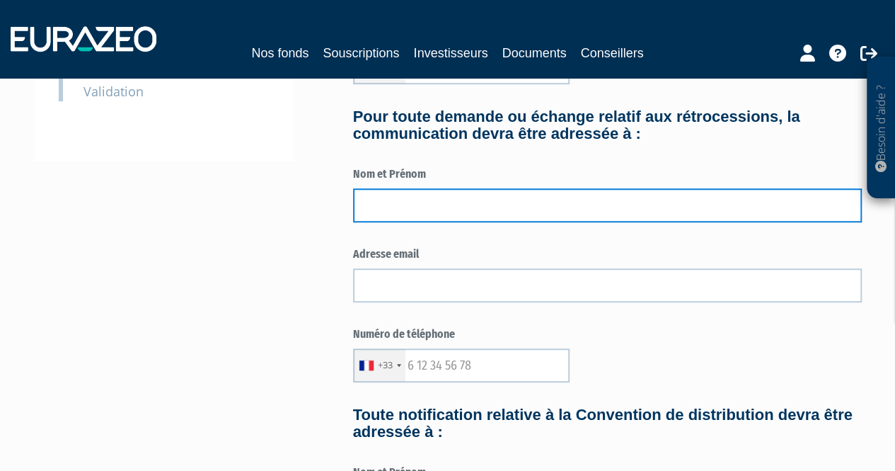
scroll to position [389, 0]
type input "[PERSON_NAME]"
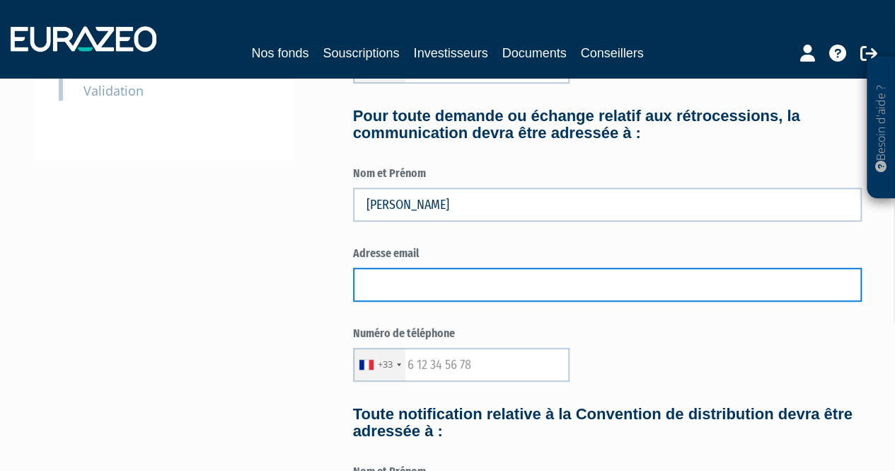
click at [430, 297] on input "text" at bounding box center [607, 284] width 509 height 34
type input "[EMAIL_ADDRESS][DOMAIN_NAME]"
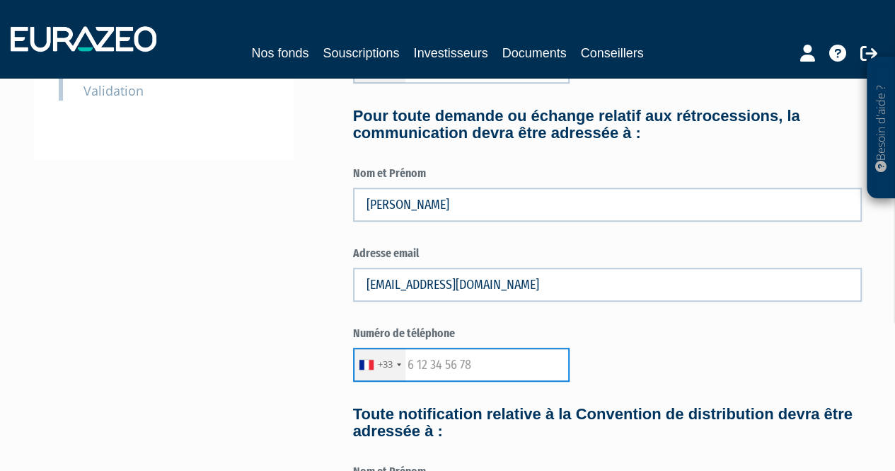
click at [413, 377] on input "text" at bounding box center [461, 364] width 217 height 34
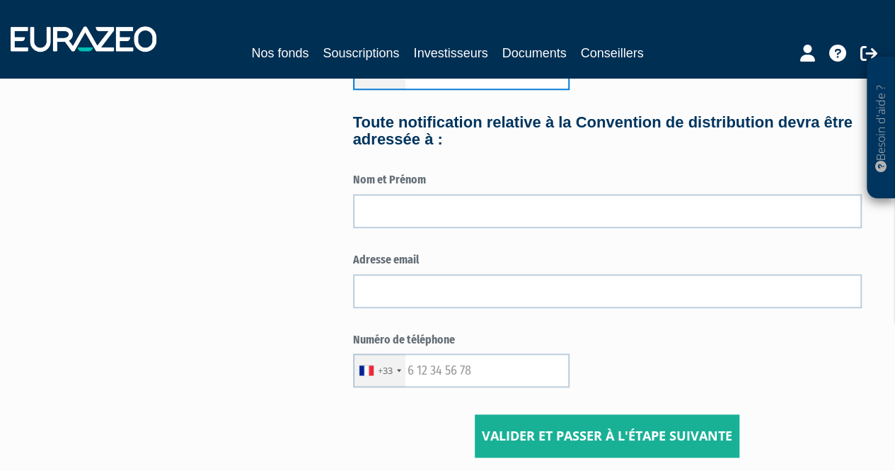
scroll to position [683, 0]
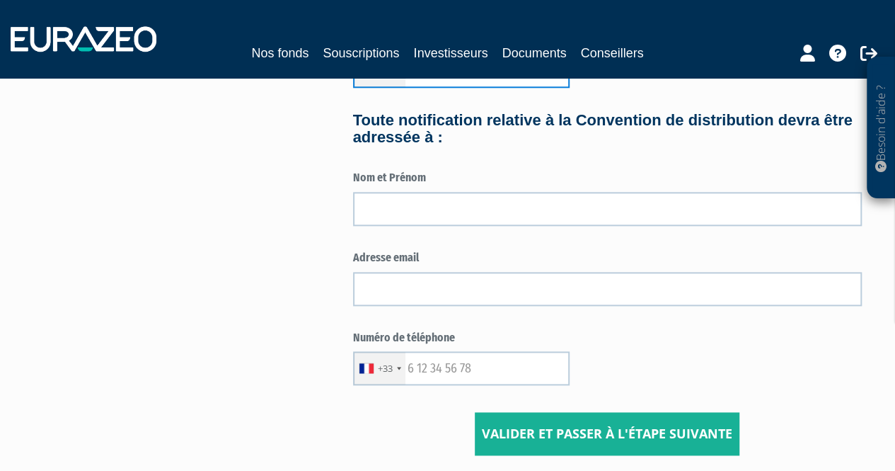
type input "604486583"
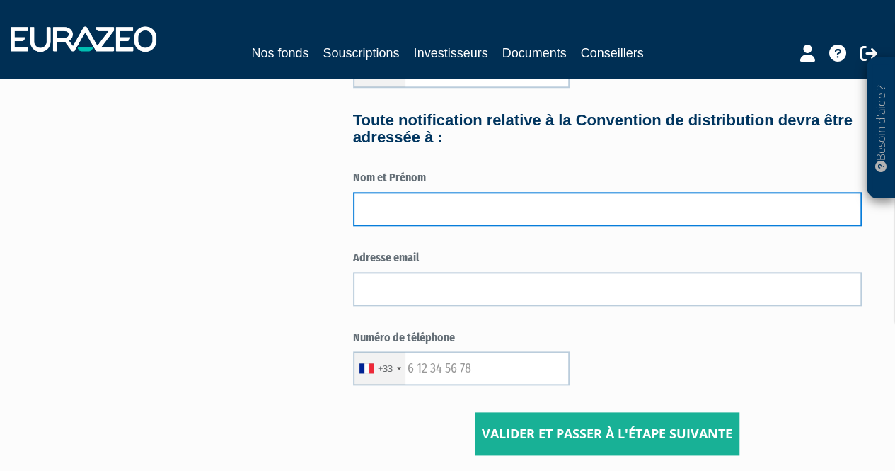
click at [460, 215] on input "text" at bounding box center [607, 209] width 509 height 34
type input "[PERSON_NAME]"
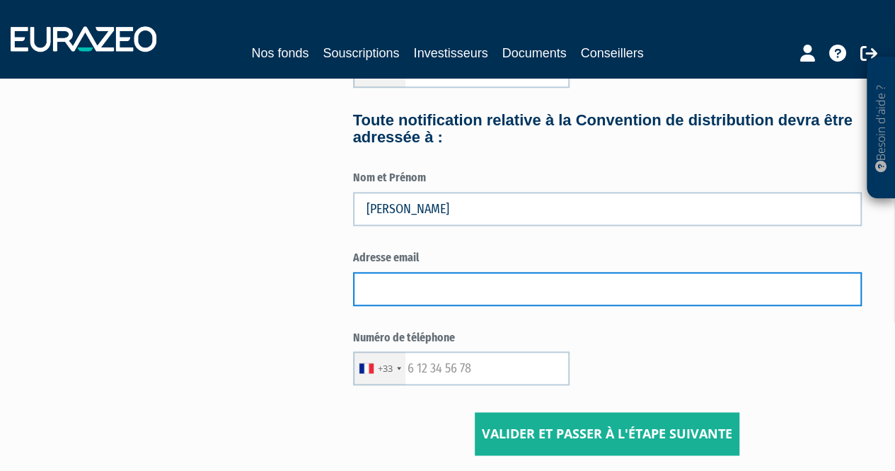
click at [422, 306] on input "text" at bounding box center [607, 289] width 509 height 34
type input "[EMAIL_ADDRESS][DOMAIN_NAME]"
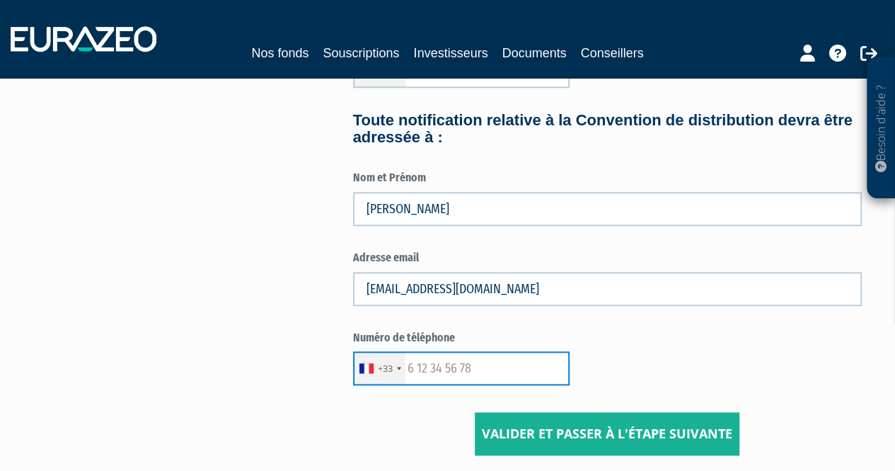
click at [415, 385] on input "text" at bounding box center [461, 368] width 217 height 34
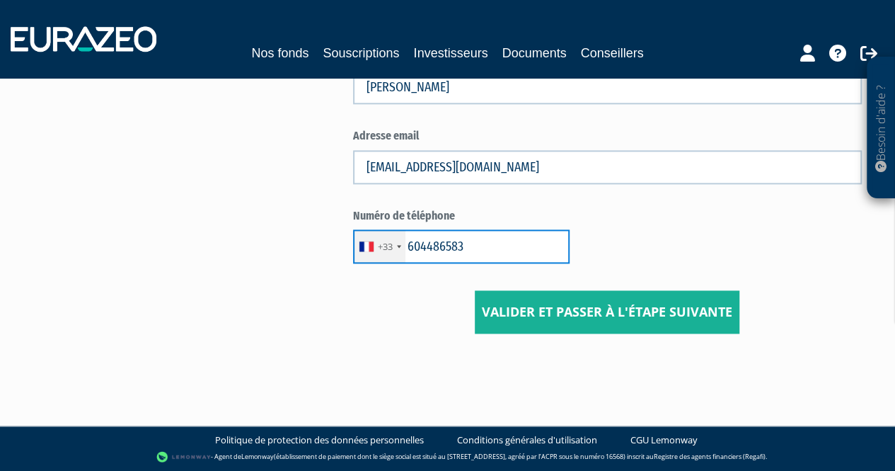
type input "604486583"
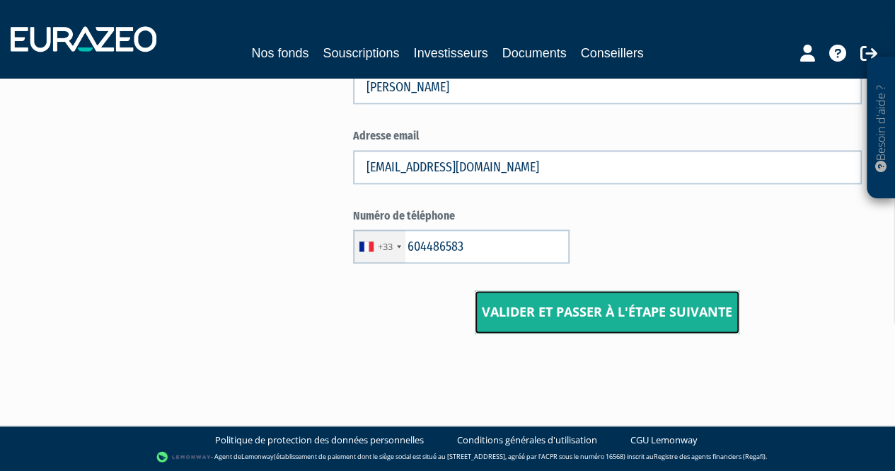
click at [551, 321] on input "Valider et passer à l'étape suivante" at bounding box center [607, 312] width 265 height 44
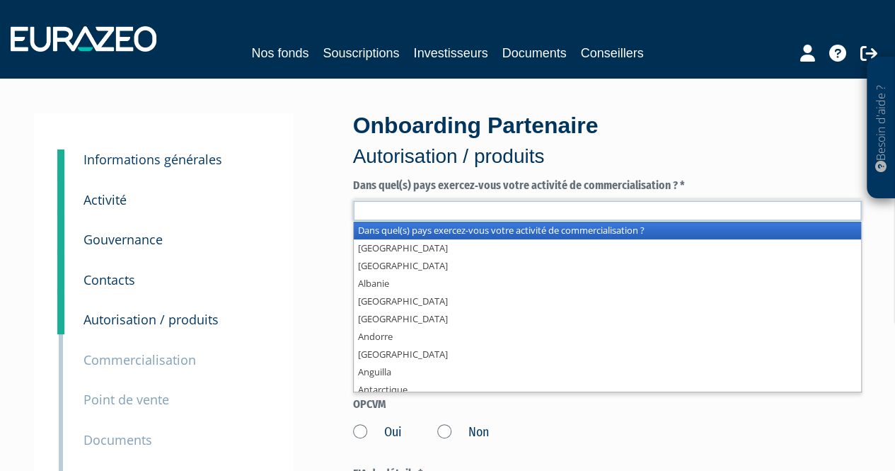
click at [508, 219] on input "text" at bounding box center [607, 210] width 509 height 21
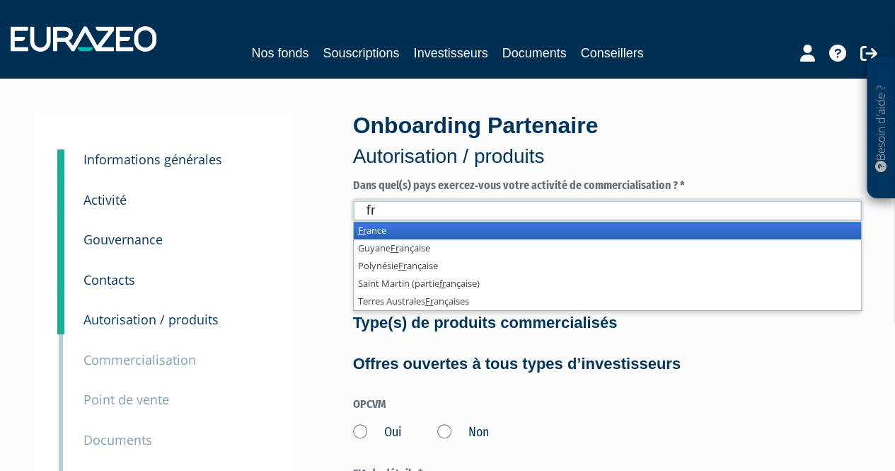
type input "fr"
click at [495, 231] on li "Fr ance" at bounding box center [607, 230] width 507 height 18
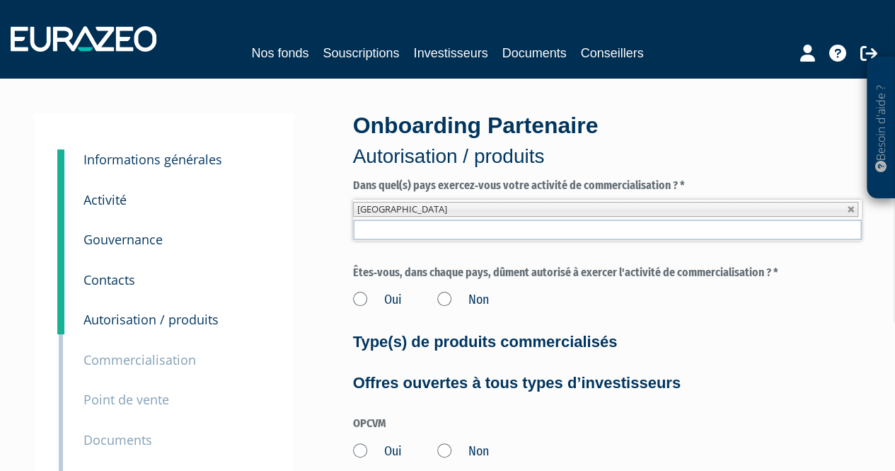
click at [359, 301] on label "Oui" at bounding box center [377, 300] width 49 height 18
click at [0, 0] on input "Oui" at bounding box center [0, 0] width 0 height 0
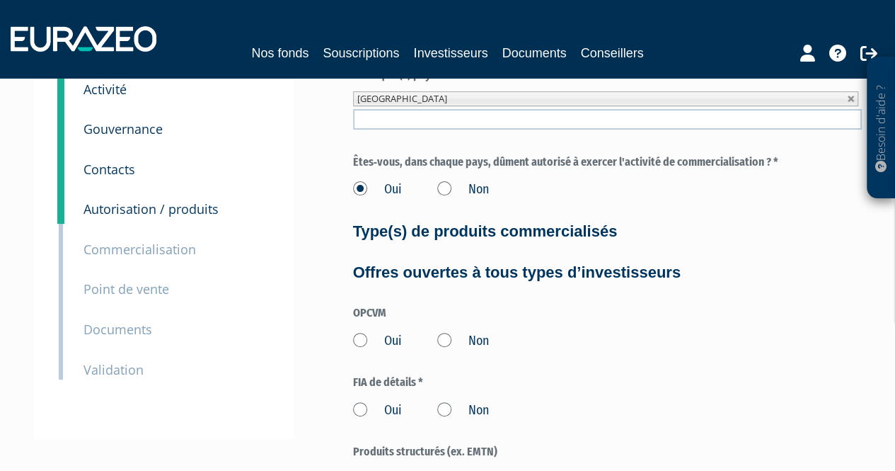
scroll to position [162, 0]
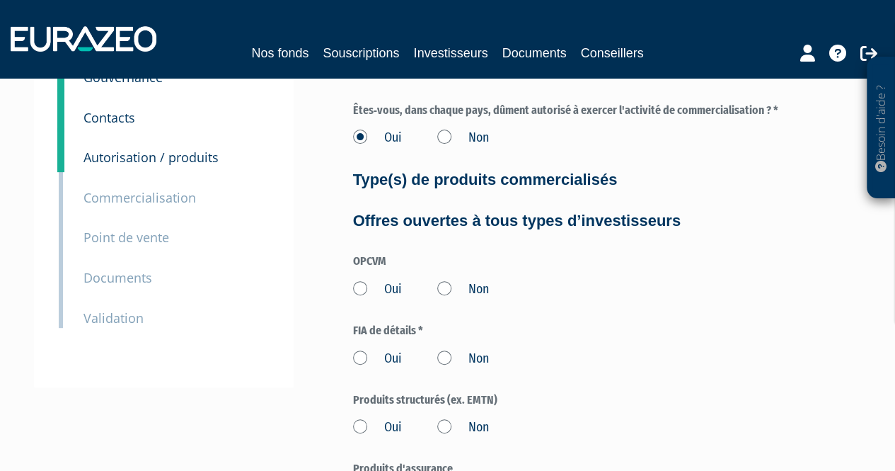
click at [359, 294] on label "Oui" at bounding box center [377, 289] width 49 height 18
click at [0, 0] on input "Oui" at bounding box center [0, 0] width 0 height 0
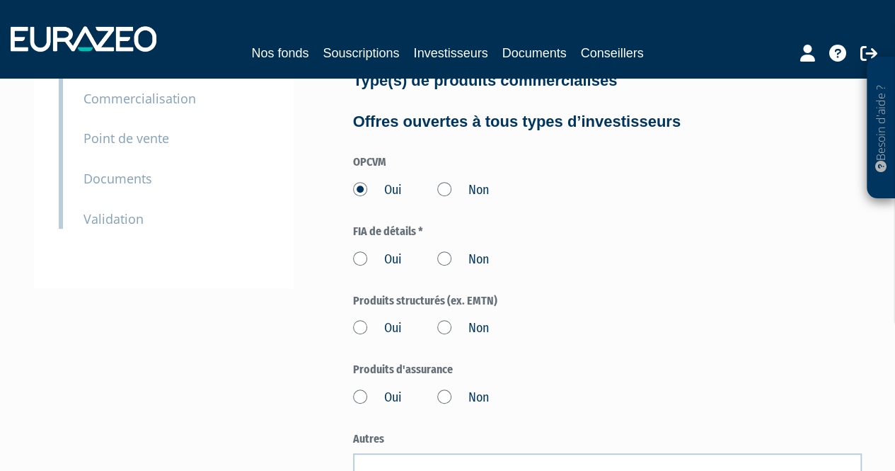
click at [361, 263] on label "Oui" at bounding box center [377, 259] width 49 height 18
click at [0, 0] on input "Oui" at bounding box center [0, 0] width 0 height 0
click at [361, 329] on label "Oui" at bounding box center [377, 328] width 49 height 18
click at [0, 0] on input "Oui" at bounding box center [0, 0] width 0 height 0
click at [360, 398] on label "Oui" at bounding box center [377, 397] width 49 height 18
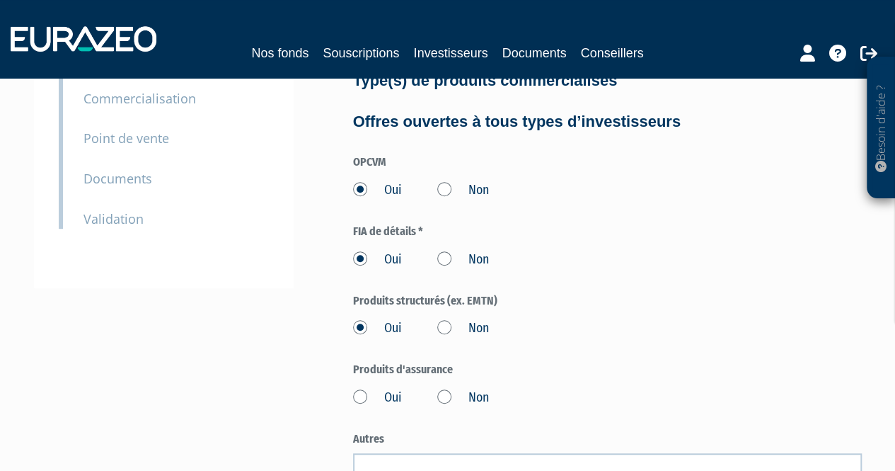
click at [0, 0] on input "Oui" at bounding box center [0, 0] width 0 height 0
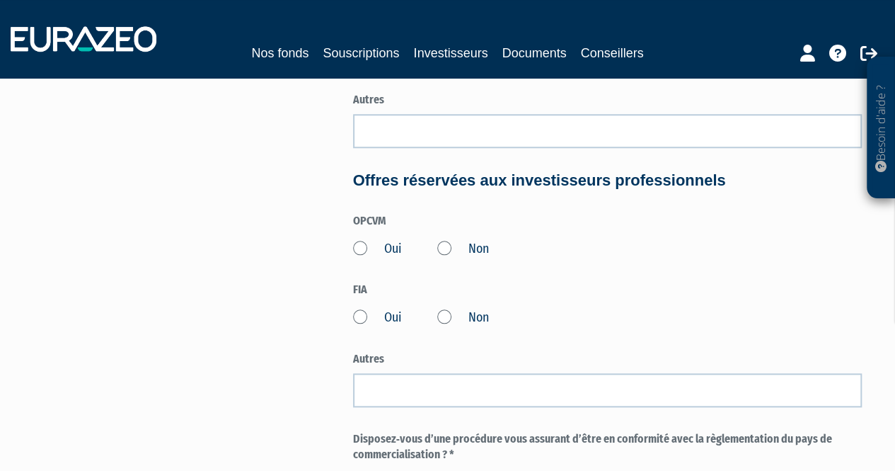
scroll to position [601, 0]
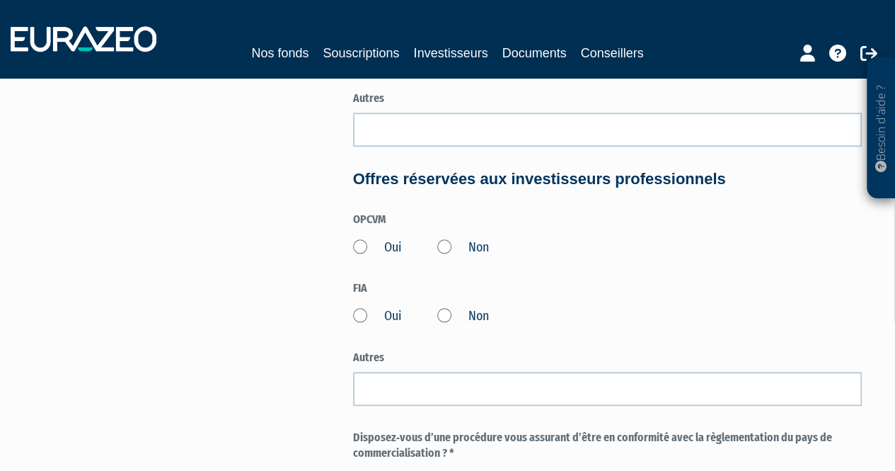
click at [362, 247] on label "Oui" at bounding box center [377, 247] width 49 height 18
click at [0, 0] on input "Oui" at bounding box center [0, 0] width 0 height 0
click at [357, 309] on label "Oui" at bounding box center [377, 316] width 49 height 18
click at [0, 0] on input "Oui" at bounding box center [0, 0] width 0 height 0
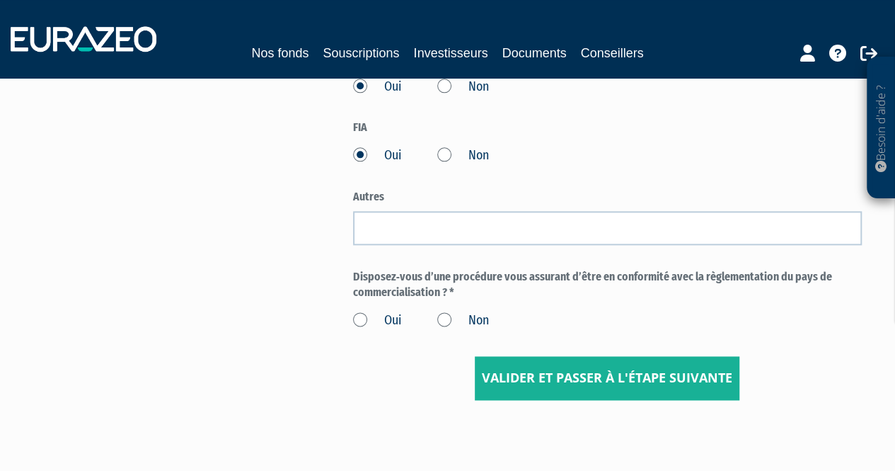
click at [362, 319] on label "Oui" at bounding box center [377, 320] width 49 height 18
click at [0, 0] on input "Oui" at bounding box center [0, 0] width 0 height 0
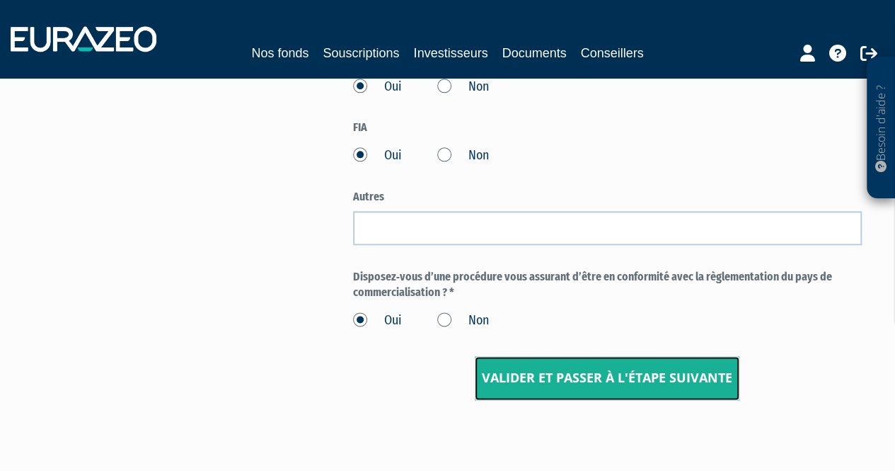
click at [603, 379] on input "Valider et passer à l'étape suivante" at bounding box center [607, 378] width 265 height 44
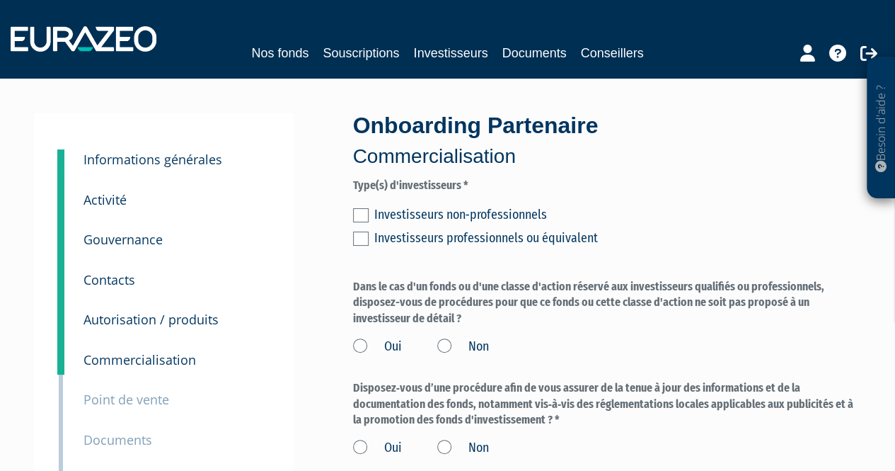
click at [357, 214] on label at bounding box center [361, 215] width 16 height 14
click at [0, 0] on input "checkbox" at bounding box center [0, 0] width 0 height 0
click at [357, 235] on label at bounding box center [361, 238] width 16 height 14
click at [0, 0] on input "checkbox" at bounding box center [0, 0] width 0 height 0
click at [355, 340] on label "Oui" at bounding box center [377, 347] width 49 height 18
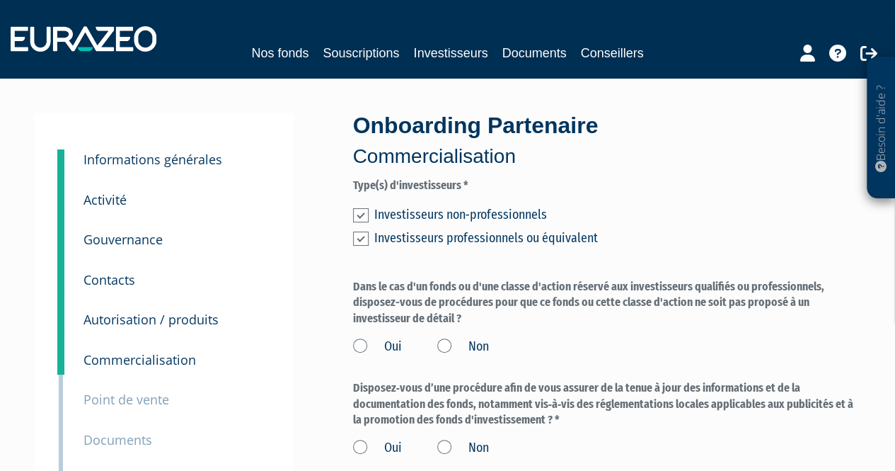
click at [0, 0] on input "Oui" at bounding box center [0, 0] width 0 height 0
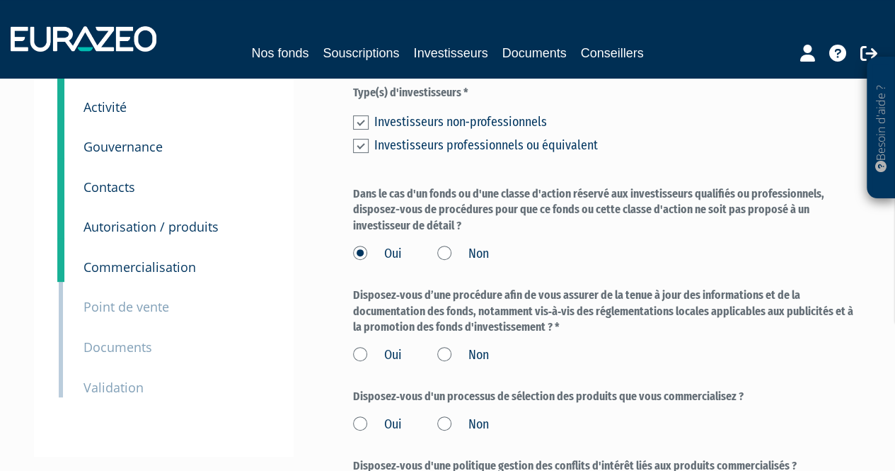
scroll to position [116, 0]
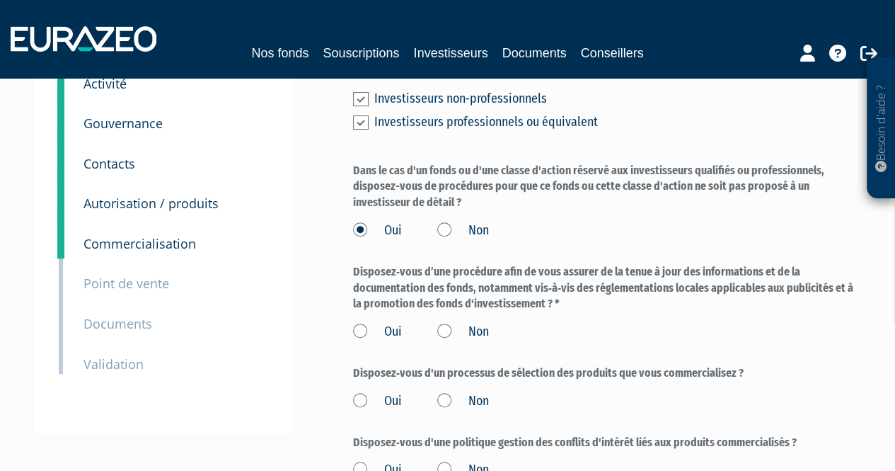
click at [360, 339] on label "Oui" at bounding box center [377, 332] width 49 height 18
click at [0, 0] on input "Oui" at bounding box center [0, 0] width 0 height 0
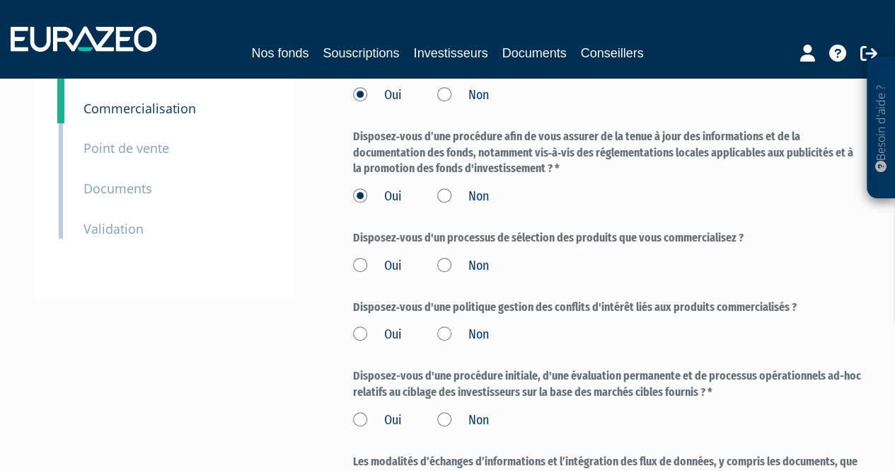
scroll to position [253, 0]
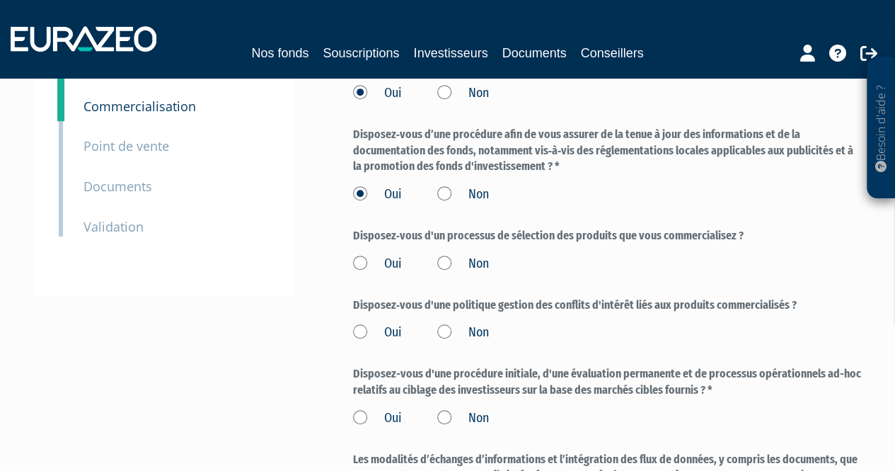
click at [362, 264] on label "Oui" at bounding box center [377, 264] width 49 height 18
click at [0, 0] on input "Oui" at bounding box center [0, 0] width 0 height 0
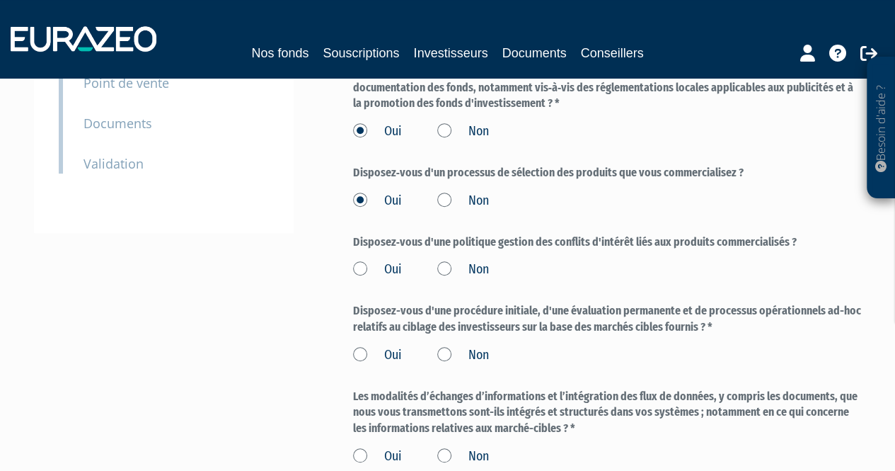
scroll to position [320, 0]
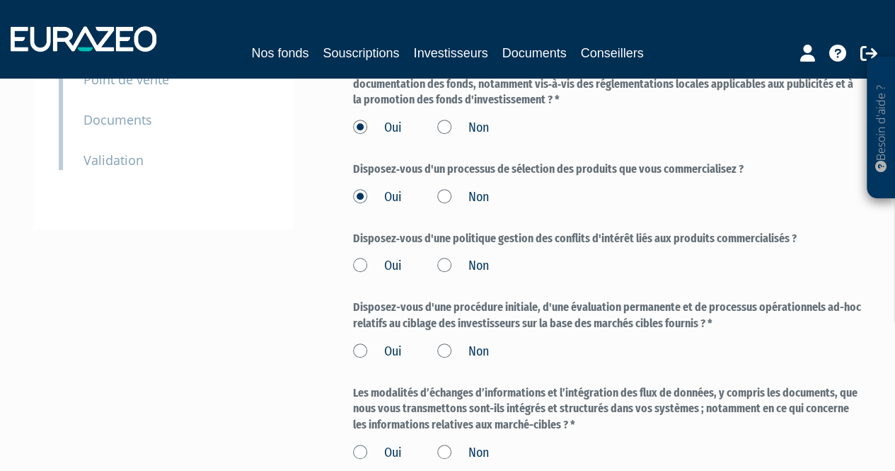
click at [362, 262] on label "Oui" at bounding box center [377, 266] width 49 height 18
click at [0, 0] on input "Oui" at bounding box center [0, 0] width 0 height 0
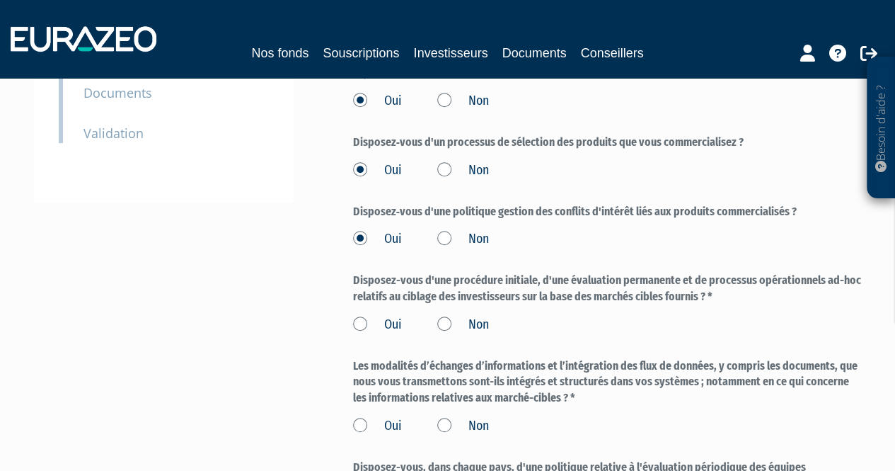
scroll to position [350, 0]
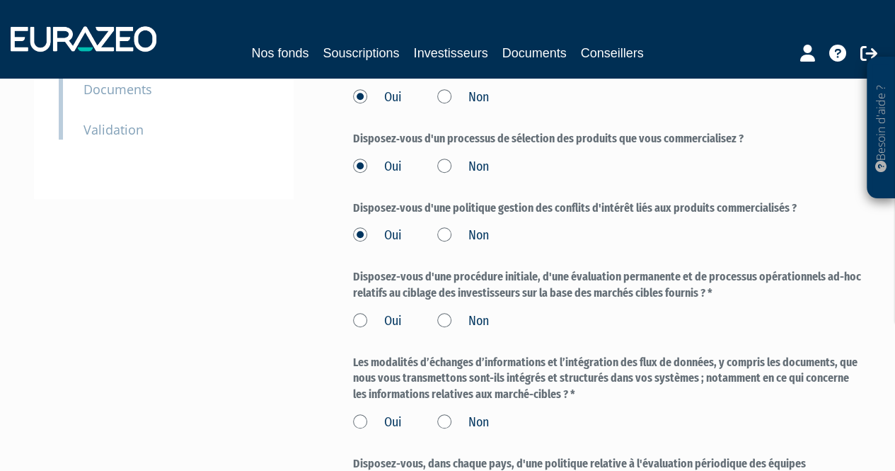
click at [361, 326] on label "Oui" at bounding box center [377, 321] width 49 height 18
click at [0, 0] on input "Oui" at bounding box center [0, 0] width 0 height 0
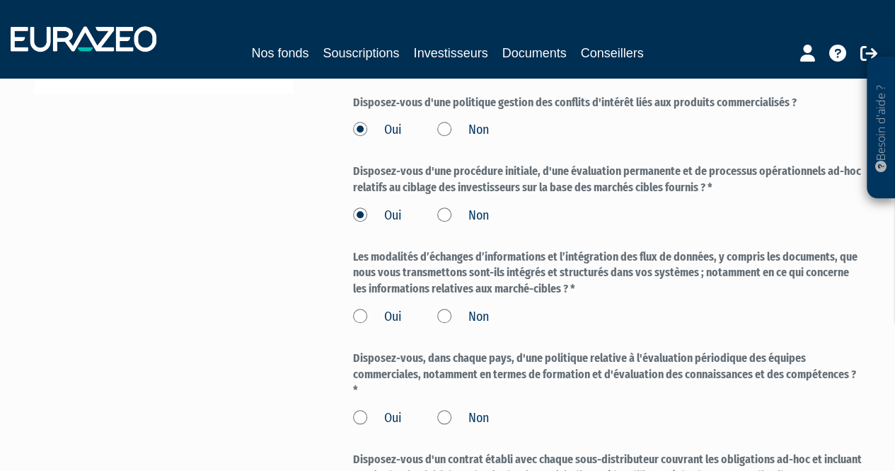
scroll to position [498, 0]
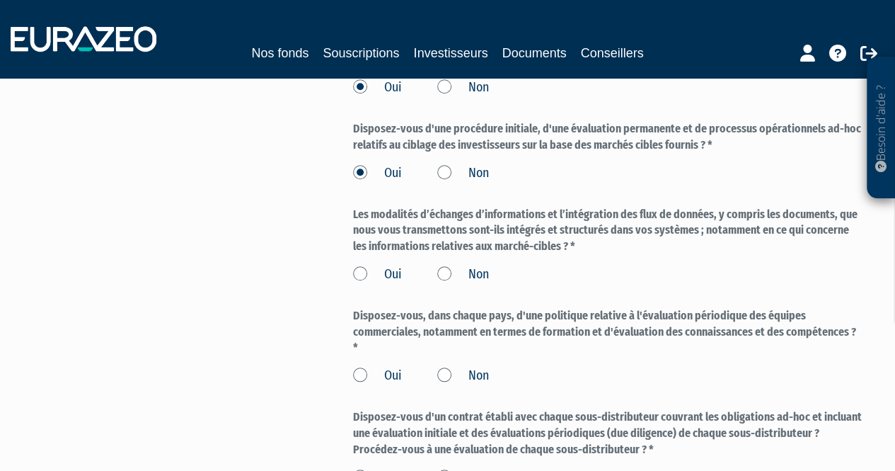
click at [362, 275] on label "Oui" at bounding box center [377, 274] width 49 height 18
click at [0, 0] on input "Oui" at bounding box center [0, 0] width 0 height 0
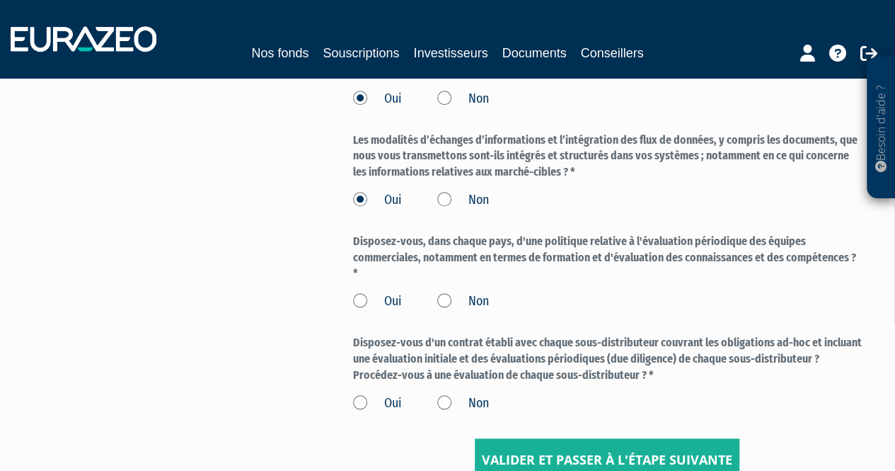
scroll to position [573, 0]
click at [358, 299] on label "Oui" at bounding box center [377, 301] width 49 height 18
click at [0, 0] on input "Oui" at bounding box center [0, 0] width 0 height 0
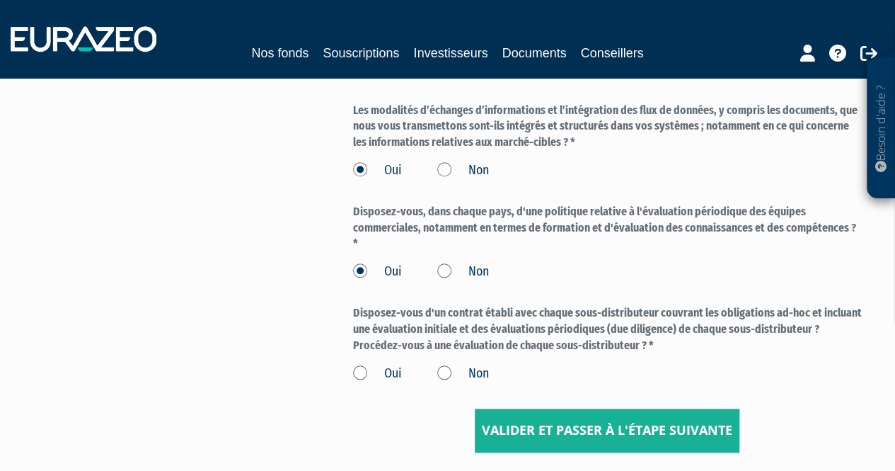
scroll to position [620, 0]
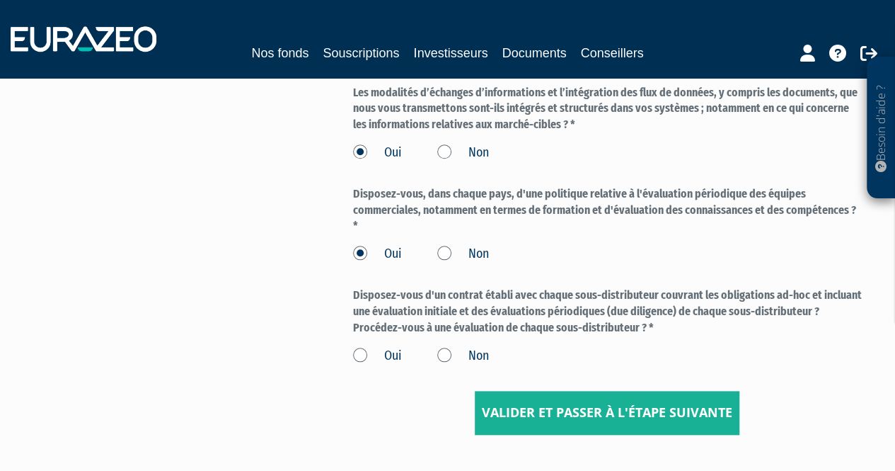
click at [360, 357] on label "Oui" at bounding box center [377, 356] width 49 height 18
click at [0, 0] on input "Oui" at bounding box center [0, 0] width 0 height 0
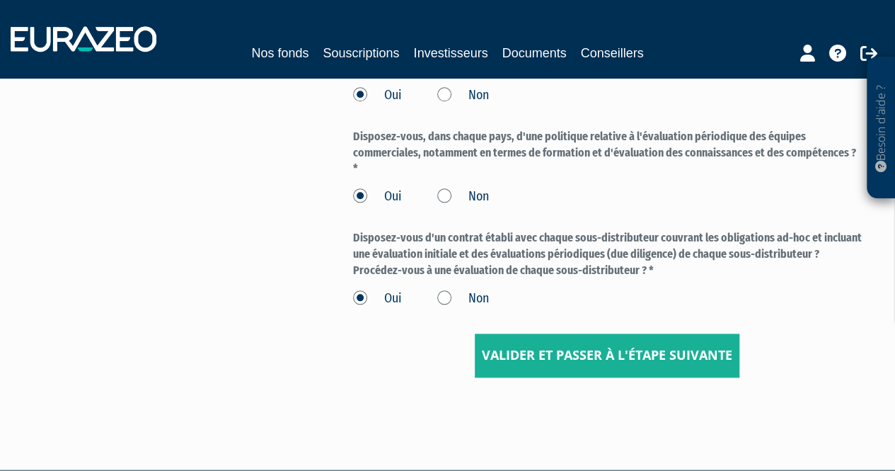
scroll to position [678, 0]
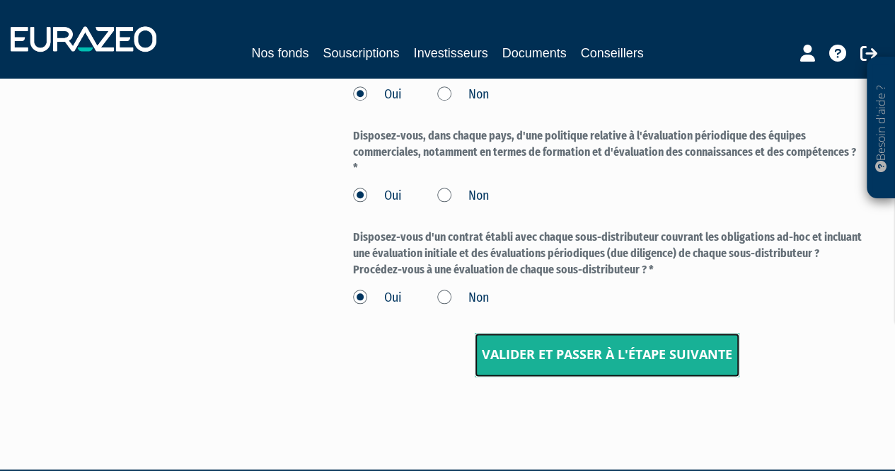
click at [608, 354] on input "Valider et passer à l'étape suivante" at bounding box center [607, 355] width 265 height 44
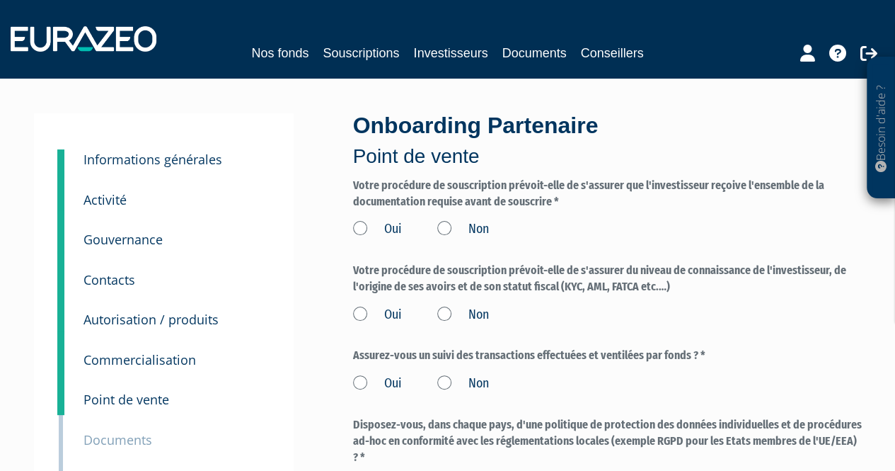
click at [365, 227] on label "Oui" at bounding box center [377, 229] width 49 height 18
click at [0, 0] on input "Oui" at bounding box center [0, 0] width 0 height 0
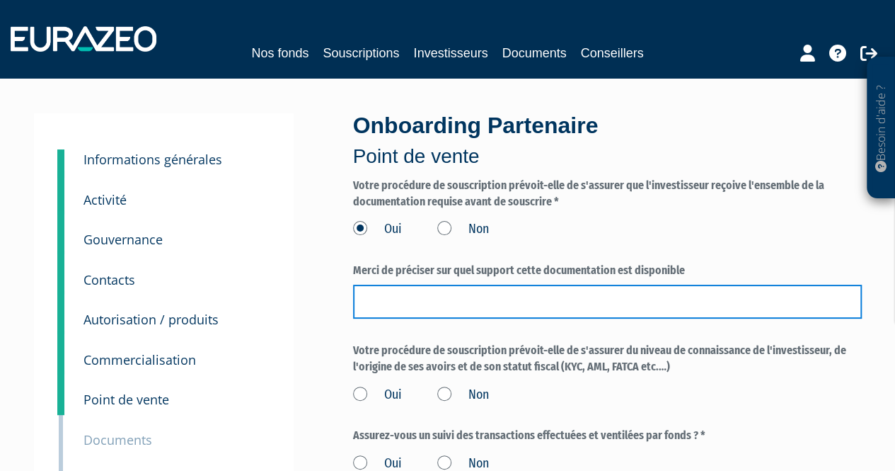
click at [439, 294] on input "text" at bounding box center [607, 301] width 509 height 34
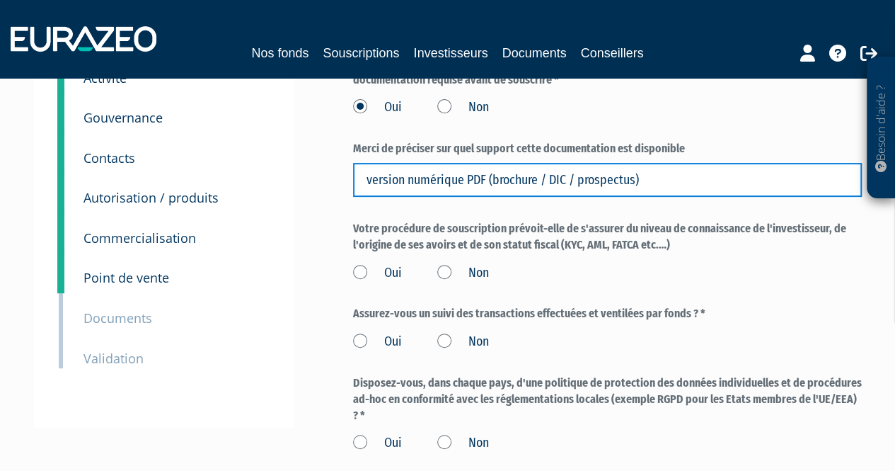
type input "version numérique PDF (brochure / DIC / prospectus)"
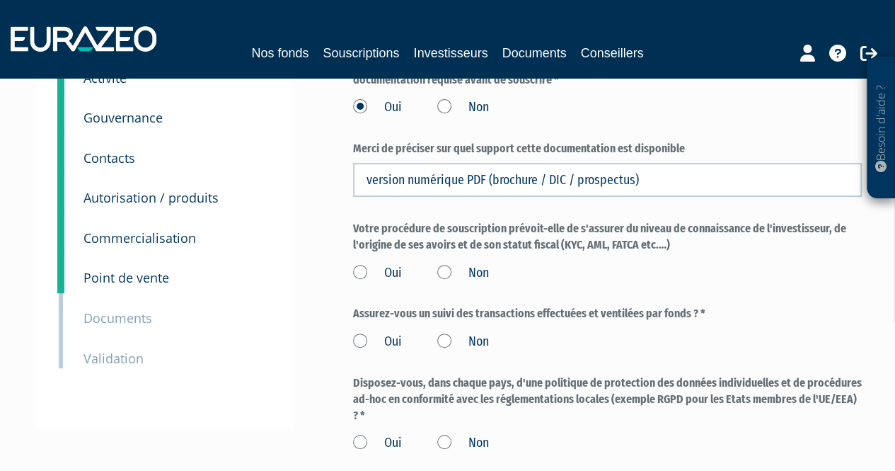
click at [356, 270] on label "Oui" at bounding box center [377, 273] width 49 height 18
click at [0, 0] on input "Oui" at bounding box center [0, 0] width 0 height 0
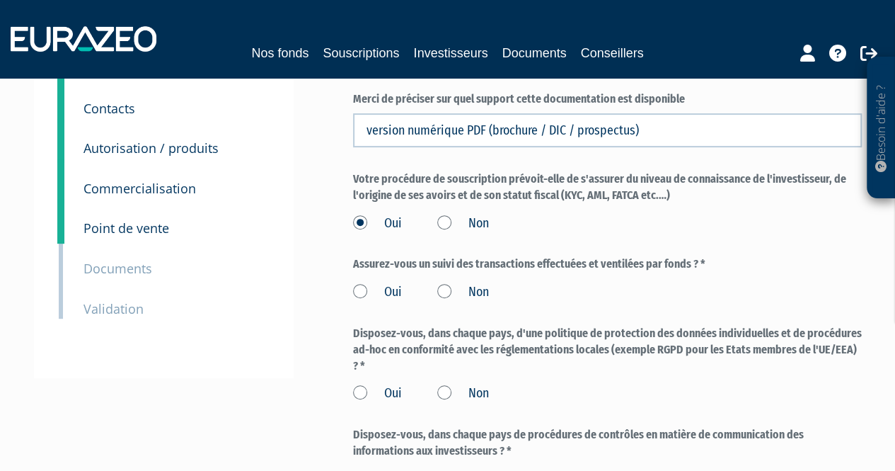
scroll to position [198, 0]
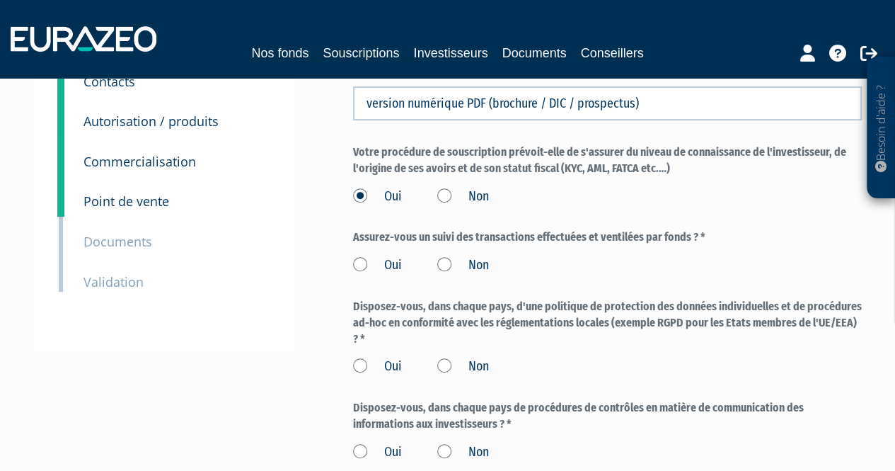
click at [357, 264] on label "Oui" at bounding box center [377, 265] width 49 height 18
click at [0, 0] on input "Oui" at bounding box center [0, 0] width 0 height 0
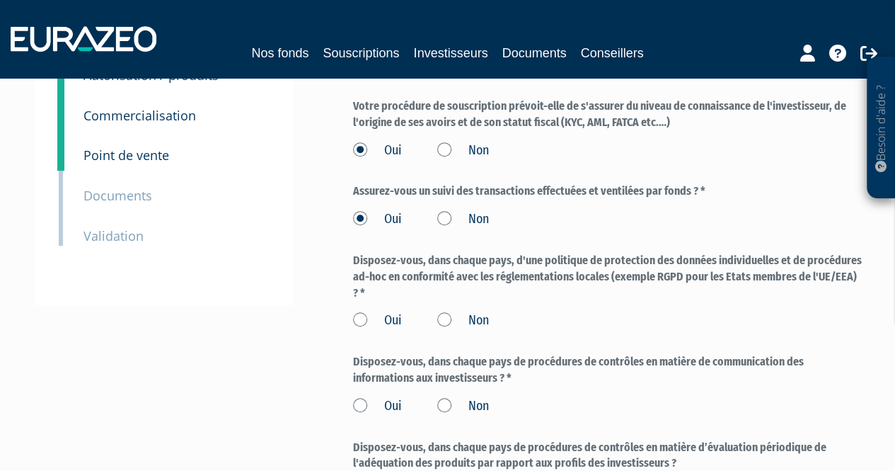
scroll to position [245, 0]
click at [357, 316] on label "Oui" at bounding box center [377, 320] width 49 height 18
click at [0, 0] on input "Oui" at bounding box center [0, 0] width 0 height 0
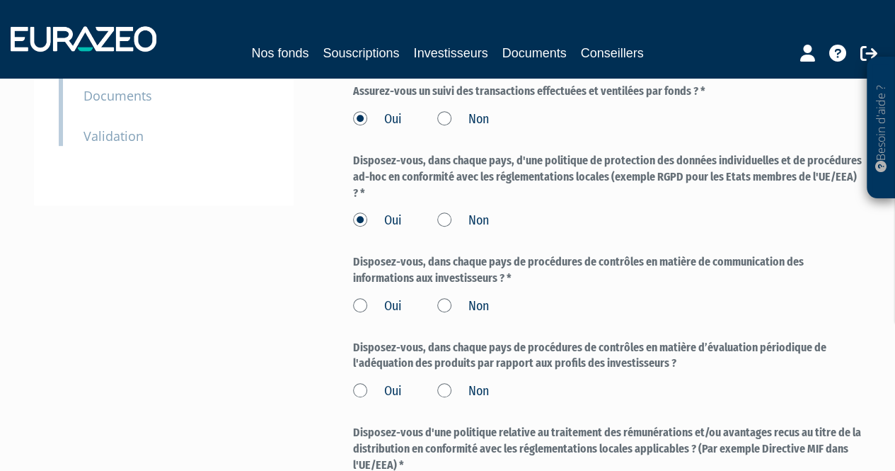
scroll to position [345, 0]
click at [362, 307] on label "Oui" at bounding box center [377, 305] width 49 height 18
click at [0, 0] on input "Oui" at bounding box center [0, 0] width 0 height 0
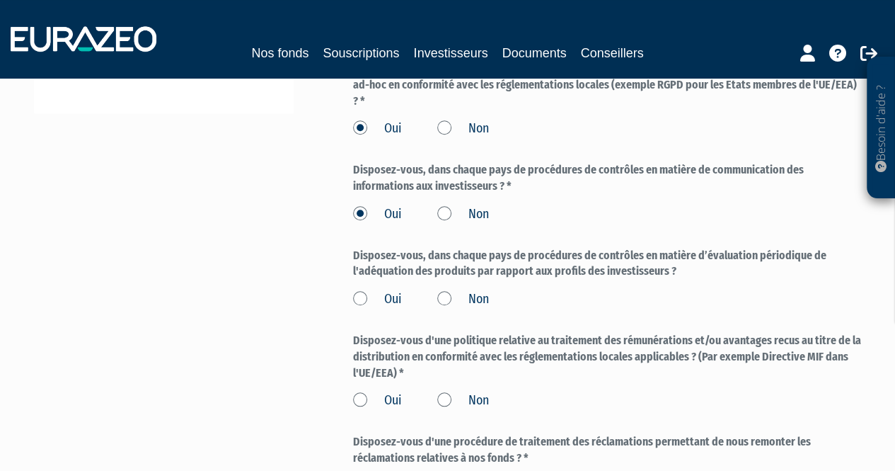
scroll to position [438, 0]
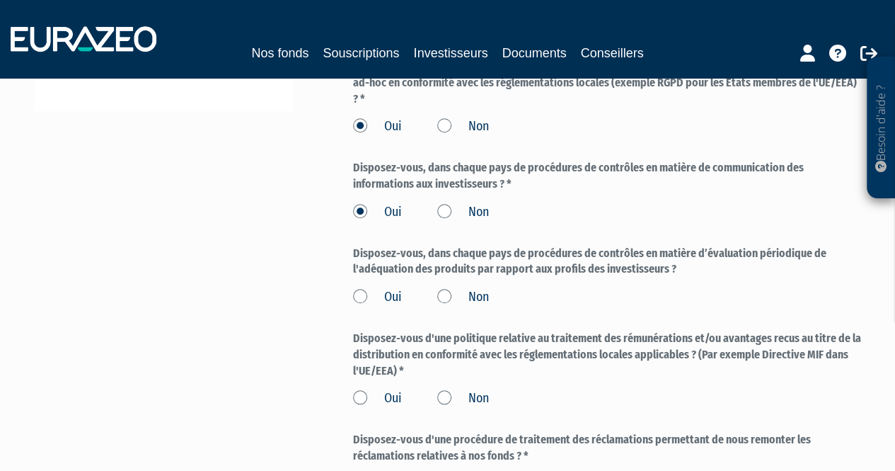
click at [363, 292] on label "Oui" at bounding box center [377, 297] width 49 height 18
click at [0, 0] on input "Oui" at bounding box center [0, 0] width 0 height 0
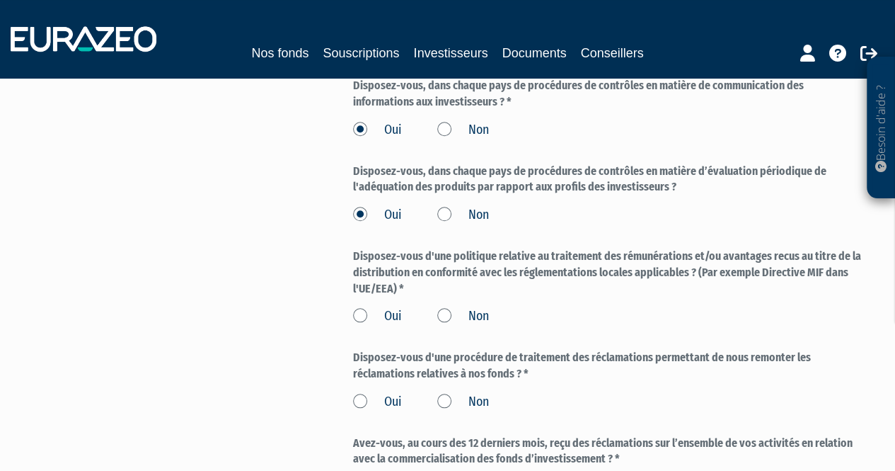
scroll to position [521, 0]
click at [357, 311] on label "Oui" at bounding box center [377, 315] width 49 height 18
click at [0, 0] on input "Oui" at bounding box center [0, 0] width 0 height 0
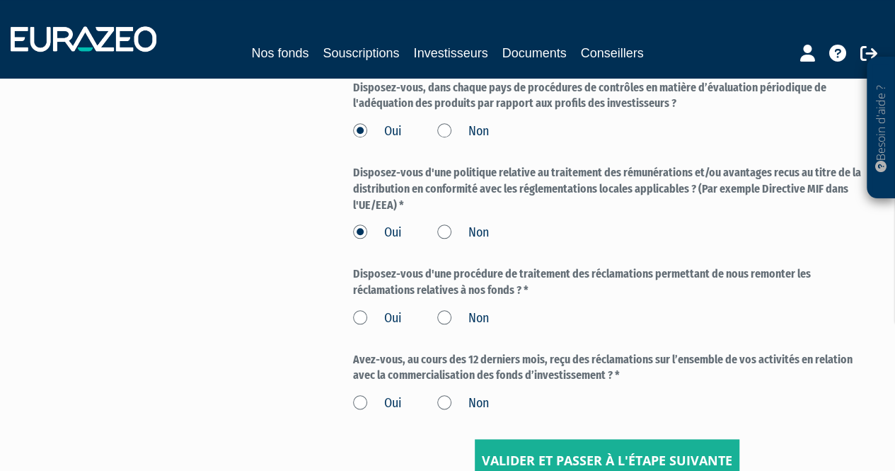
scroll to position [617, 0]
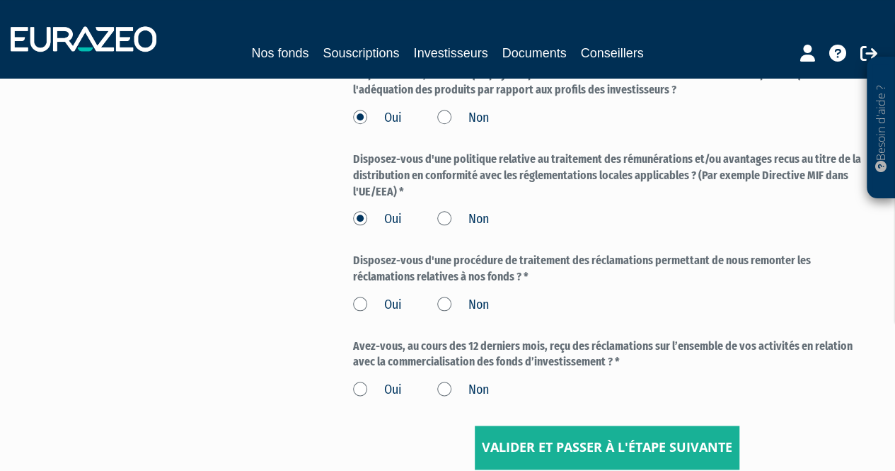
click at [362, 301] on label "Oui" at bounding box center [377, 305] width 49 height 18
click at [0, 0] on input "Oui" at bounding box center [0, 0] width 0 height 0
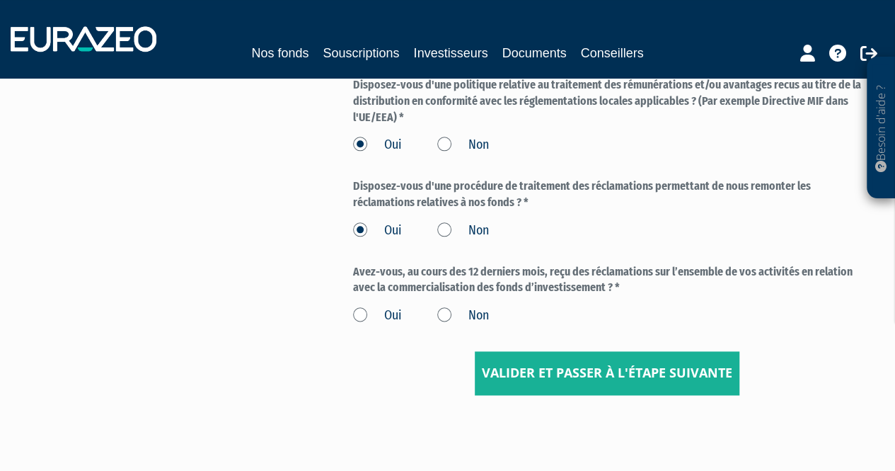
click at [355, 296] on div "Avez-vous, au cours des 12 derniers mois, reçu des réclamations sur l’ensemble …" at bounding box center [607, 294] width 509 height 61
click at [357, 321] on label "Oui" at bounding box center [377, 315] width 49 height 18
click at [0, 0] on input "Oui" at bounding box center [0, 0] width 0 height 0
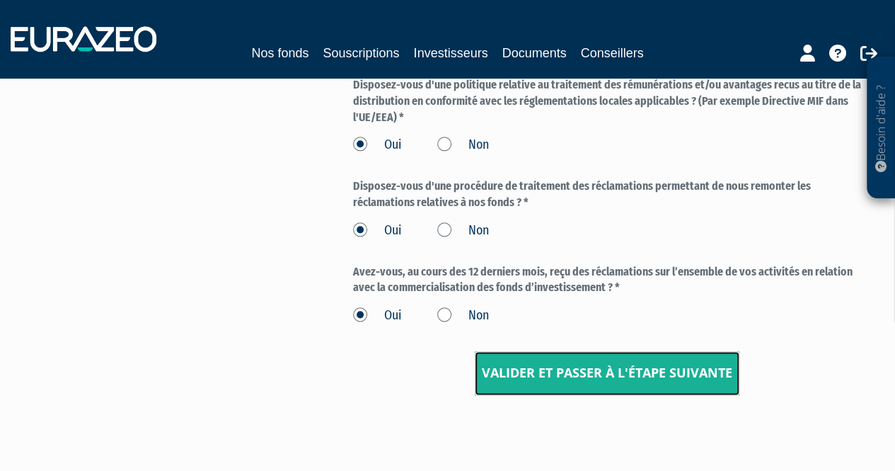
click at [664, 373] on input "Valider et passer à l'étape suivante" at bounding box center [607, 373] width 265 height 44
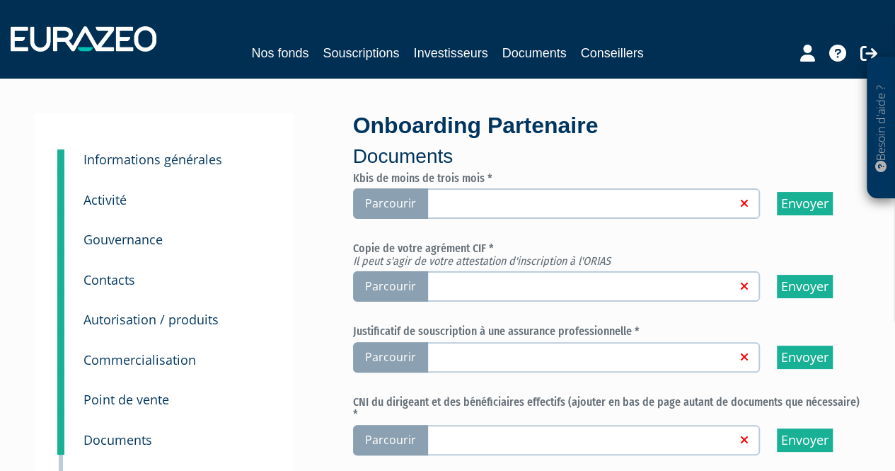
click at [407, 207] on span "Parcourir" at bounding box center [390, 203] width 75 height 30
click at [0, 0] on input "Parcourir" at bounding box center [0, 0] width 0 height 0
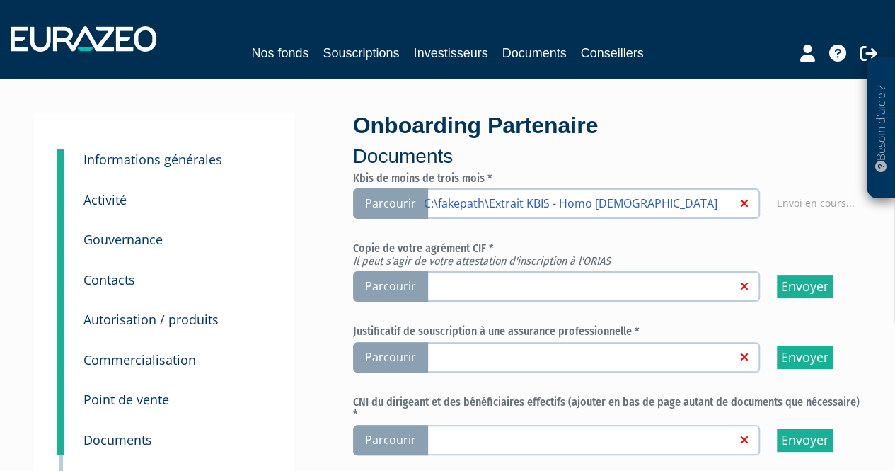
click at [382, 293] on span "Parcourir" at bounding box center [390, 286] width 75 height 30
click at [0, 0] on input "Parcourir" at bounding box center [0, 0] width 0 height 0
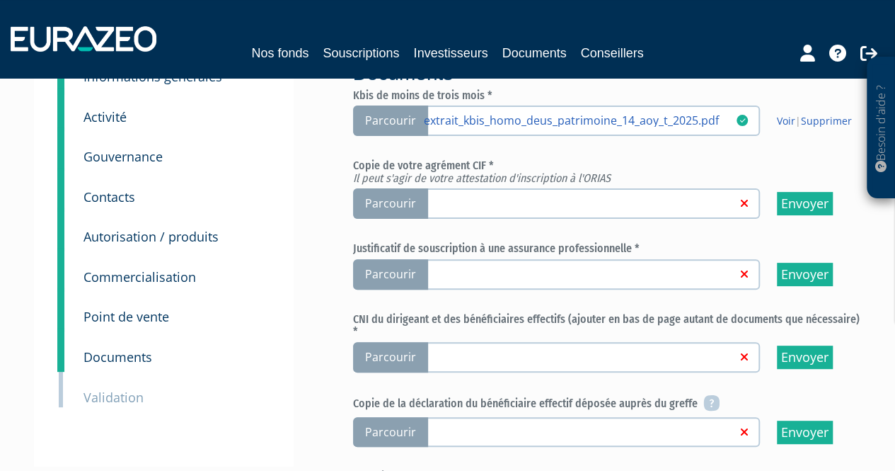
scroll to position [84, 0]
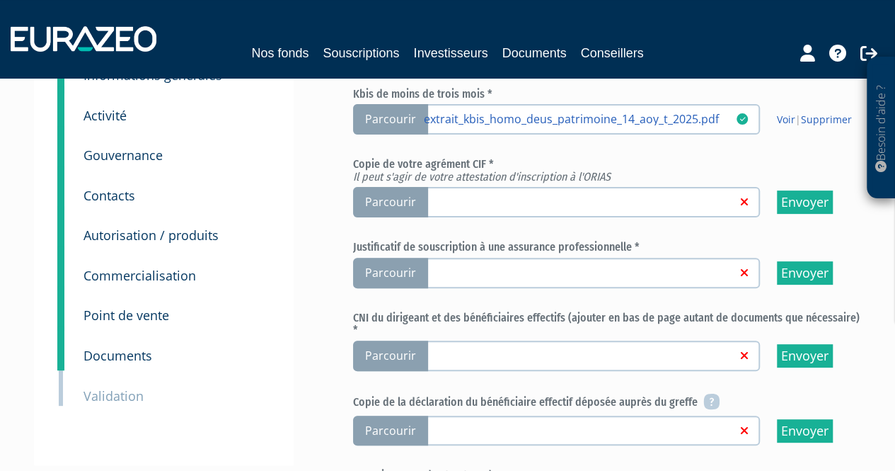
click at [399, 272] on span "Parcourir" at bounding box center [390, 273] width 75 height 30
click at [0, 0] on input "Parcourir" at bounding box center [0, 0] width 0 height 0
click at [384, 270] on span "Parcourir" at bounding box center [390, 273] width 75 height 30
click at [0, 0] on input "Parcourir" at bounding box center [0, 0] width 0 height 0
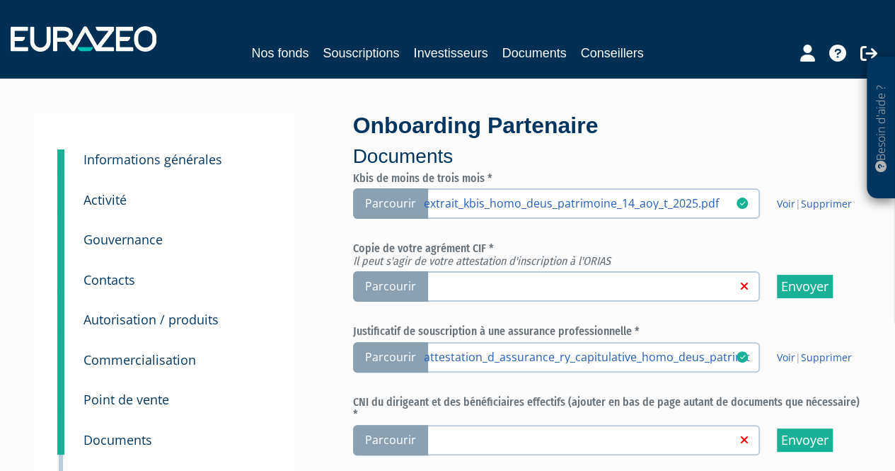
click at [382, 287] on span "Parcourir" at bounding box center [390, 286] width 75 height 30
click at [0, 0] on input "Parcourir" at bounding box center [0, 0] width 0 height 0
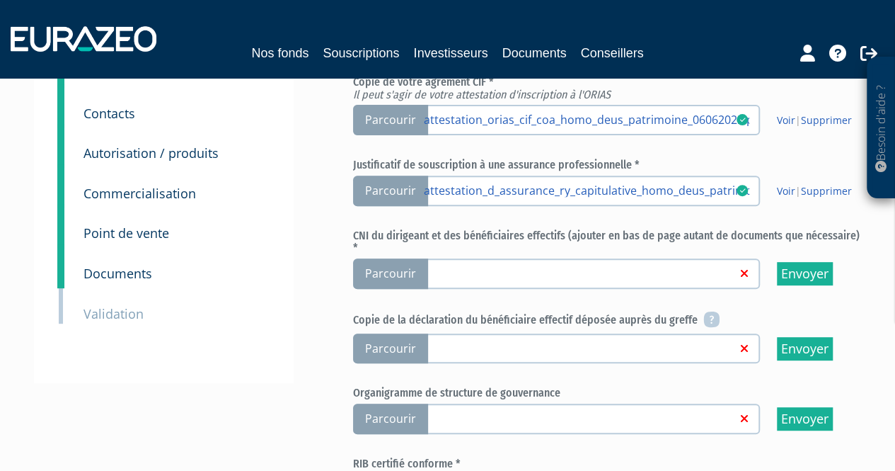
scroll to position [195, 0]
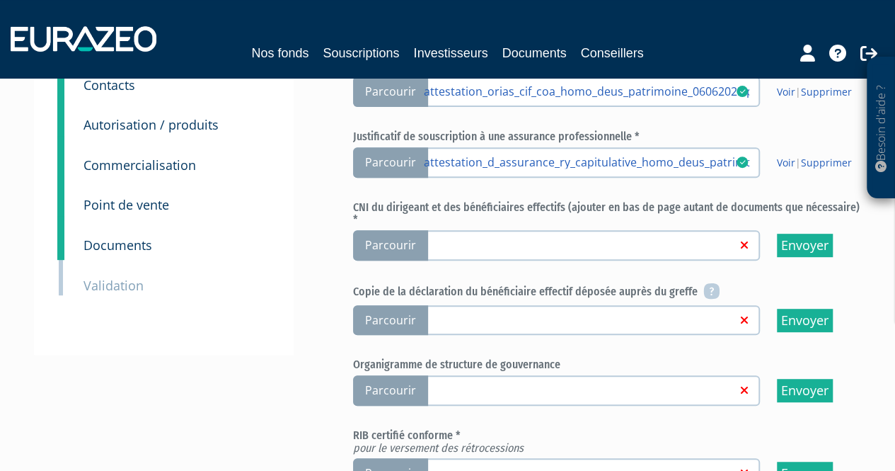
click at [381, 231] on span "Parcourir" at bounding box center [390, 245] width 75 height 30
click at [0, 0] on input "Parcourir" at bounding box center [0, 0] width 0 height 0
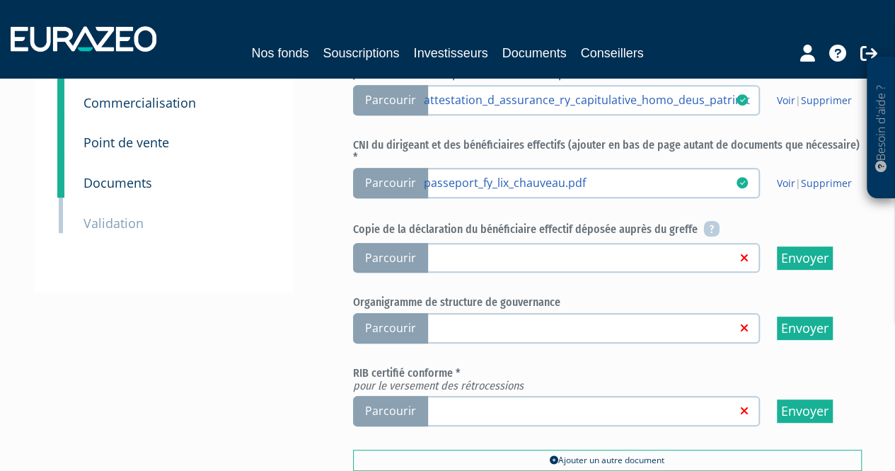
scroll to position [260, 0]
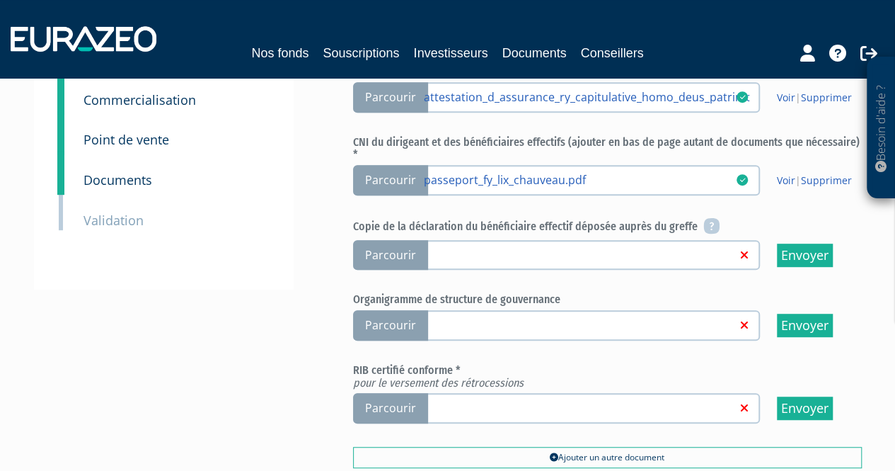
click at [384, 240] on span "Parcourir" at bounding box center [390, 255] width 75 height 30
click at [0, 0] on input "Parcourir" at bounding box center [0, 0] width 0 height 0
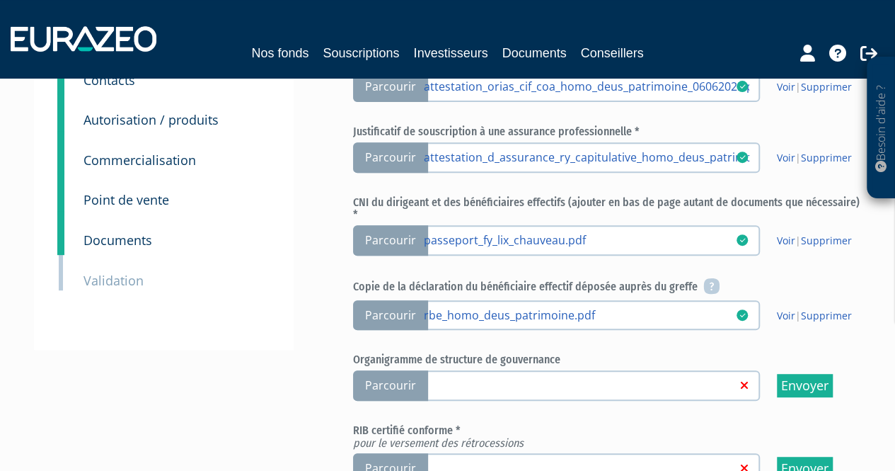
scroll to position [237, 0]
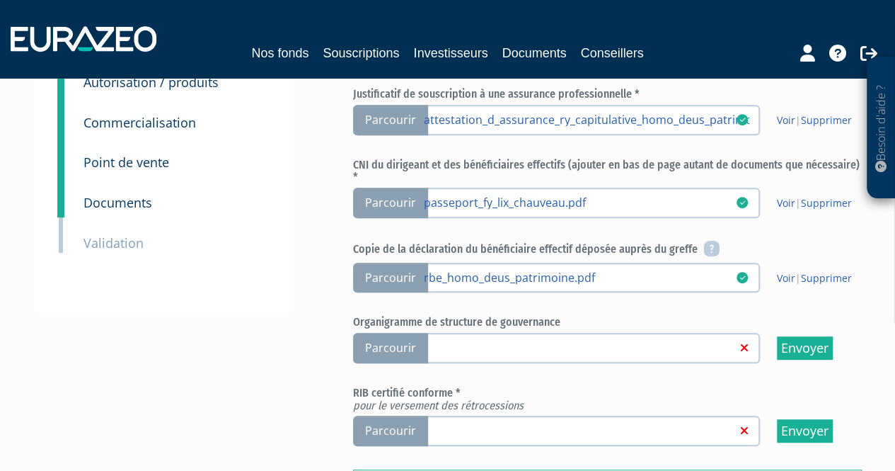
click at [379, 338] on span "Parcourir" at bounding box center [390, 348] width 75 height 30
click at [0, 0] on input "Parcourir" at bounding box center [0, 0] width 0 height 0
click at [384, 336] on span "Parcourir" at bounding box center [390, 348] width 75 height 30
click at [0, 0] on input "Parcourir" at bounding box center [0, 0] width 0 height 0
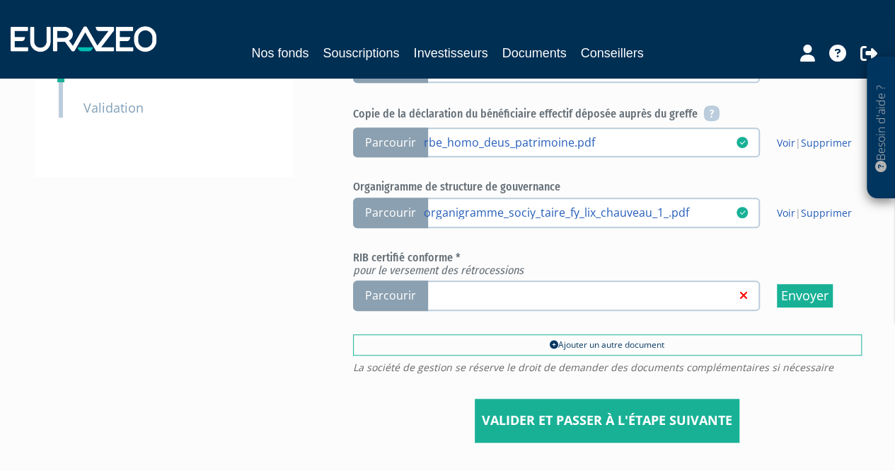
scroll to position [467, 0]
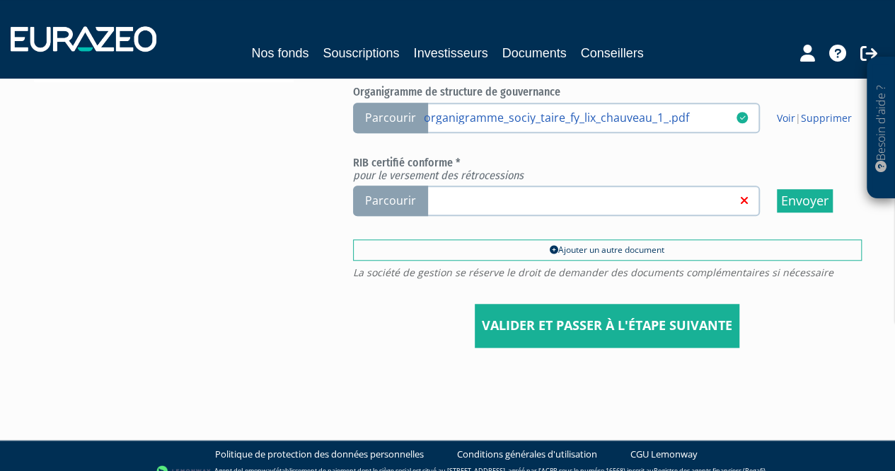
click at [397, 189] on span "Parcourir" at bounding box center [390, 200] width 75 height 30
click at [0, 0] on input "Parcourir" at bounding box center [0, 0] width 0 height 0
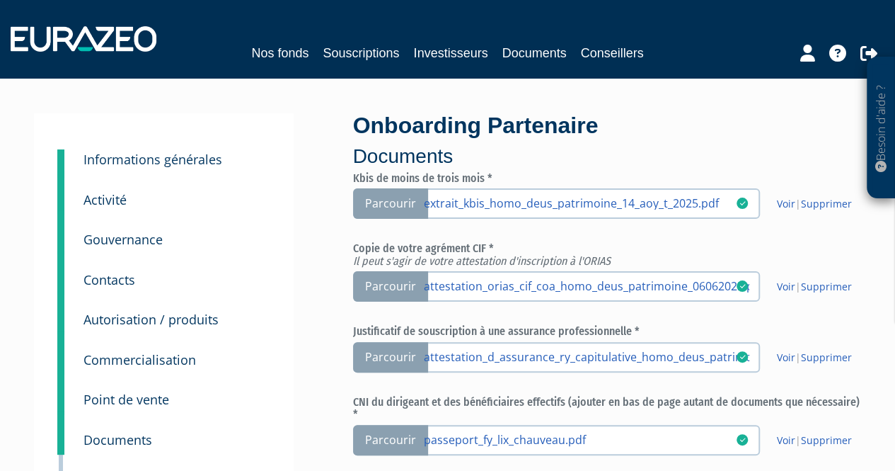
scroll to position [467, 0]
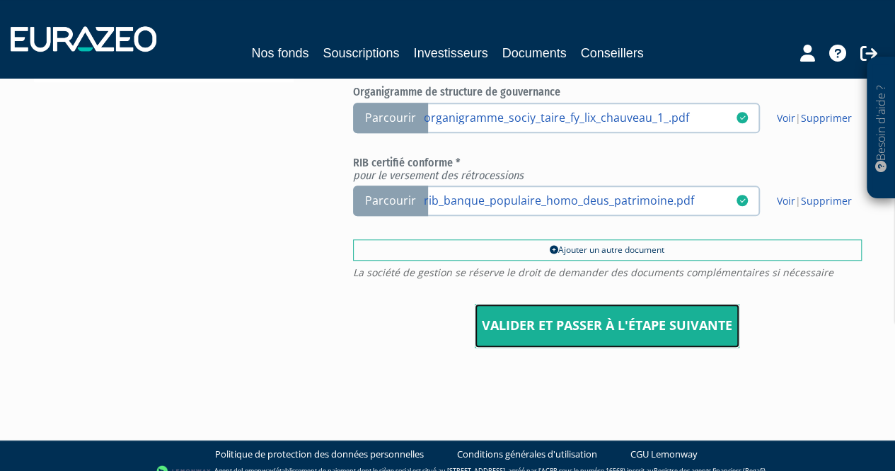
click at [580, 318] on input "Valider et passer à l'étape suivante" at bounding box center [607, 326] width 265 height 44
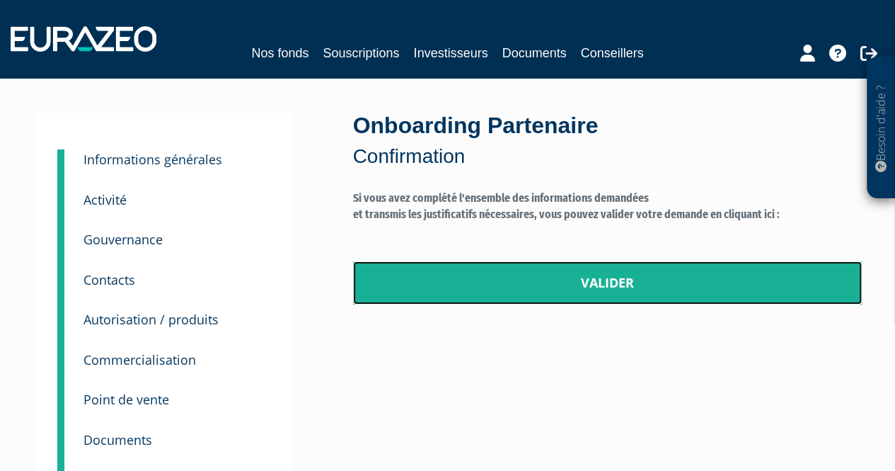
click at [575, 289] on link "Valider" at bounding box center [607, 283] width 509 height 44
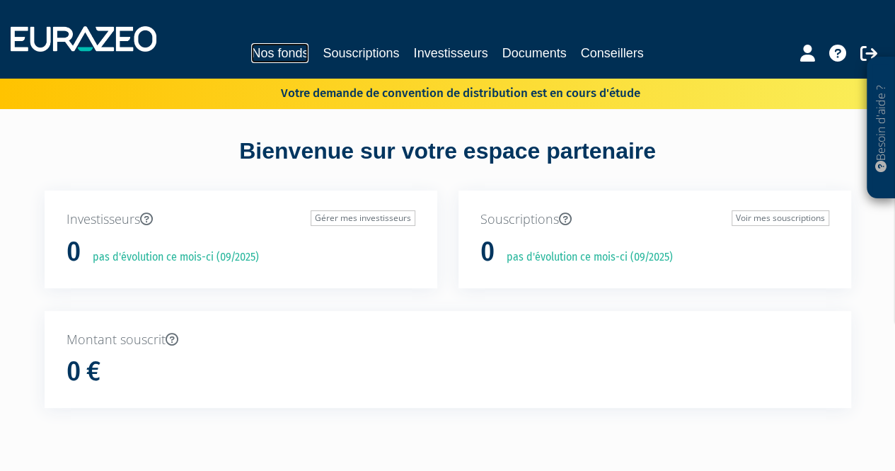
click at [293, 53] on link "Nos fonds" at bounding box center [279, 53] width 57 height 20
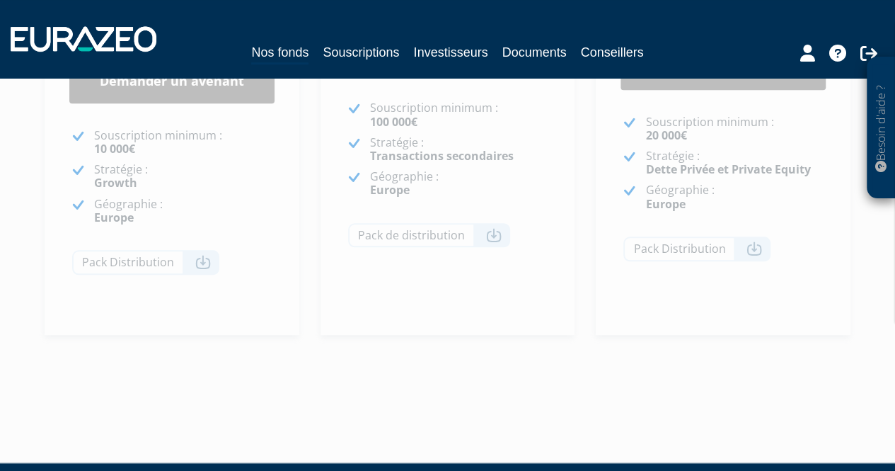
scroll to position [502, 0]
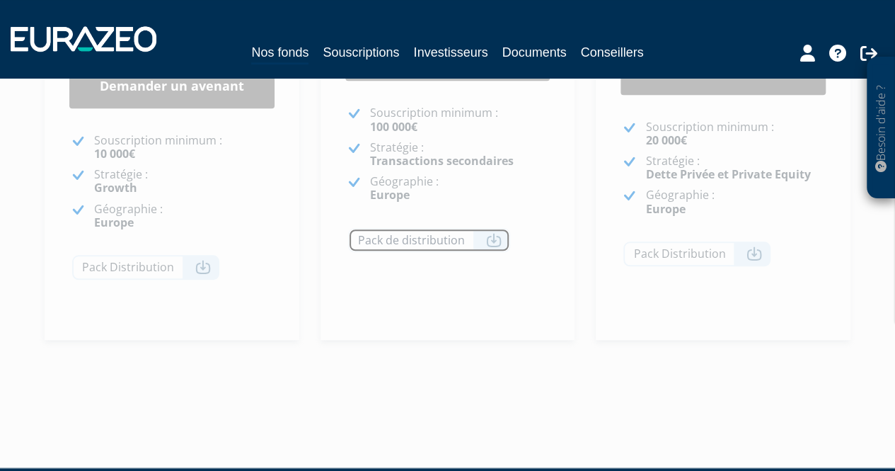
click at [409, 246] on link "Pack de distribution" at bounding box center [429, 240] width 162 height 25
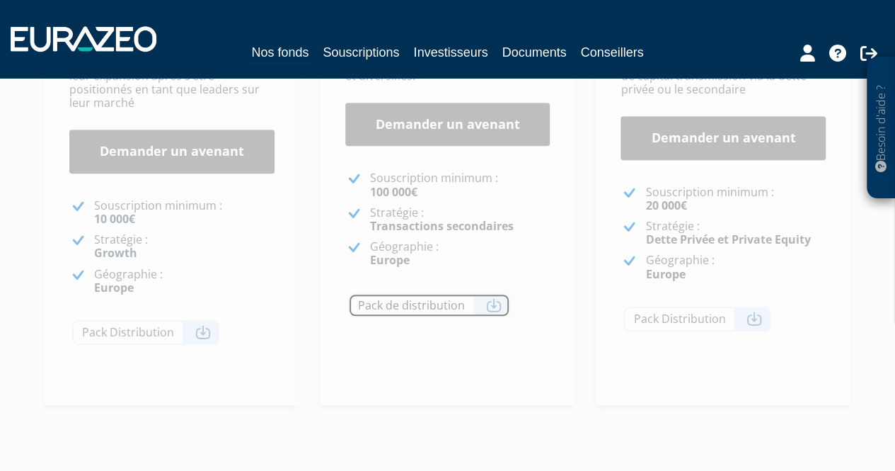
scroll to position [465, 0]
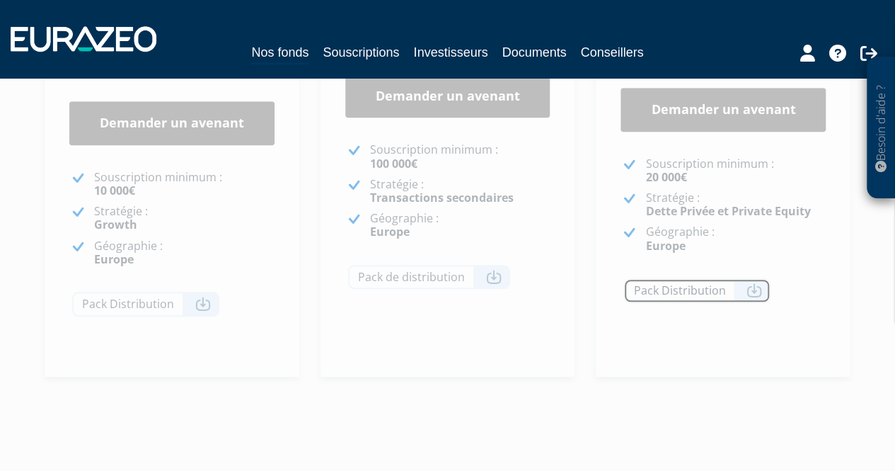
click at [751, 293] on icon at bounding box center [755, 290] width 16 height 14
